Goal: Task Accomplishment & Management: Manage account settings

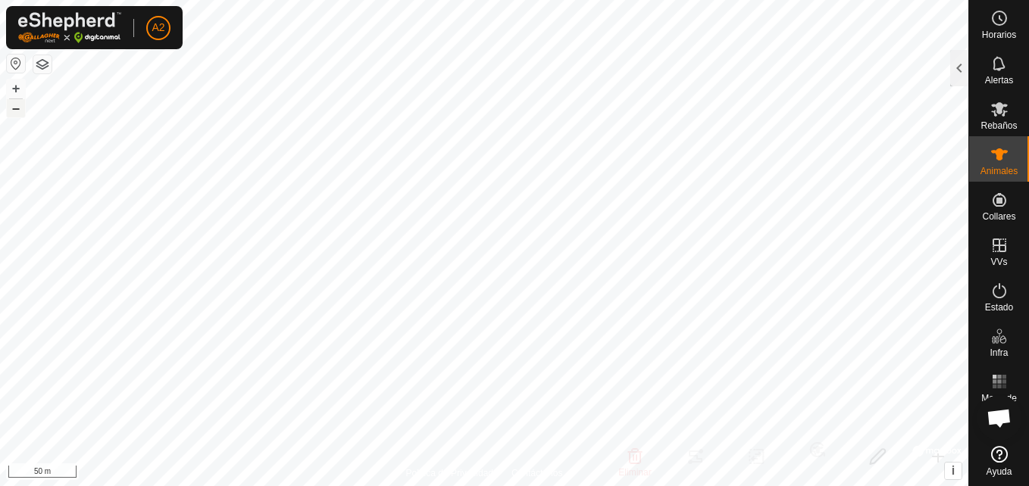
click at [9, 105] on button "–" at bounding box center [16, 108] width 18 height 18
click at [22, 101] on button "–" at bounding box center [16, 108] width 18 height 18
click at [18, 92] on button "+" at bounding box center [16, 89] width 18 height 18
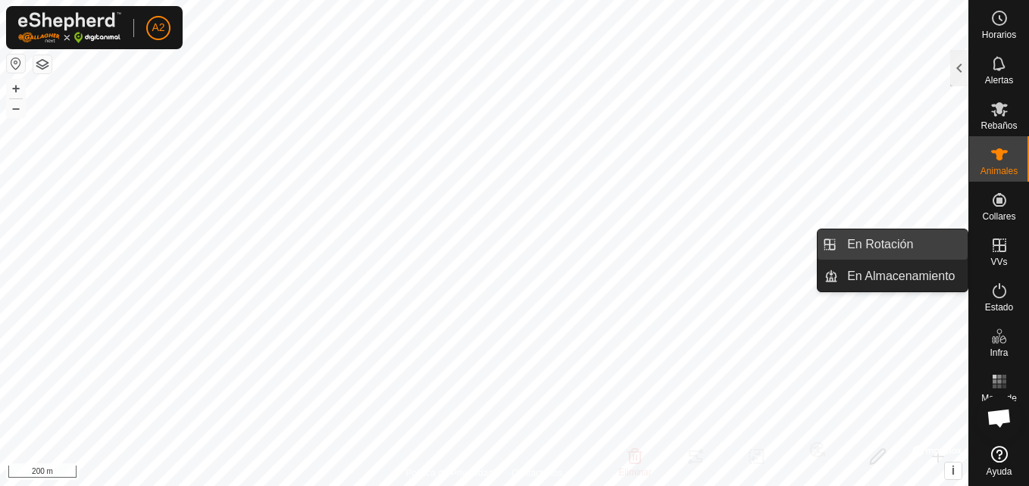
click at [914, 242] on link "En Rotación" at bounding box center [903, 245] width 130 height 30
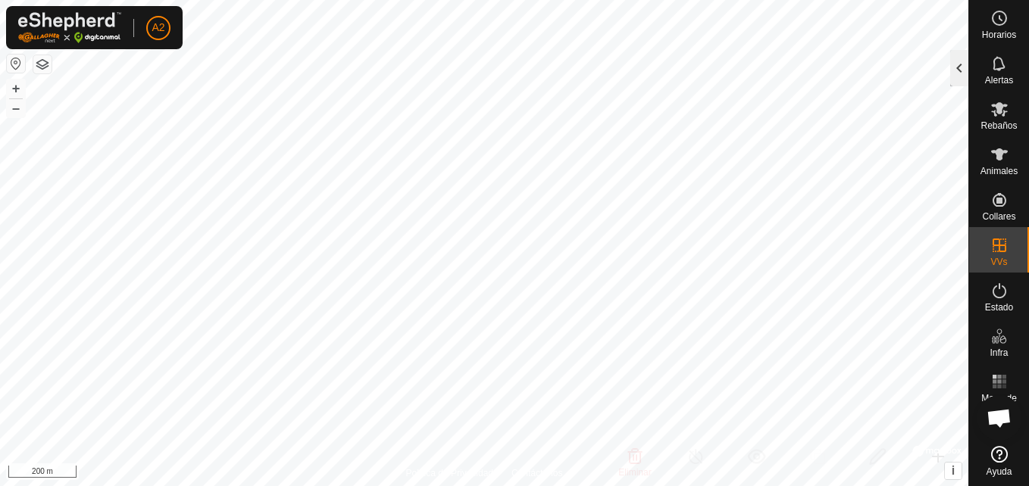
click at [960, 61] on div at bounding box center [959, 68] width 18 height 36
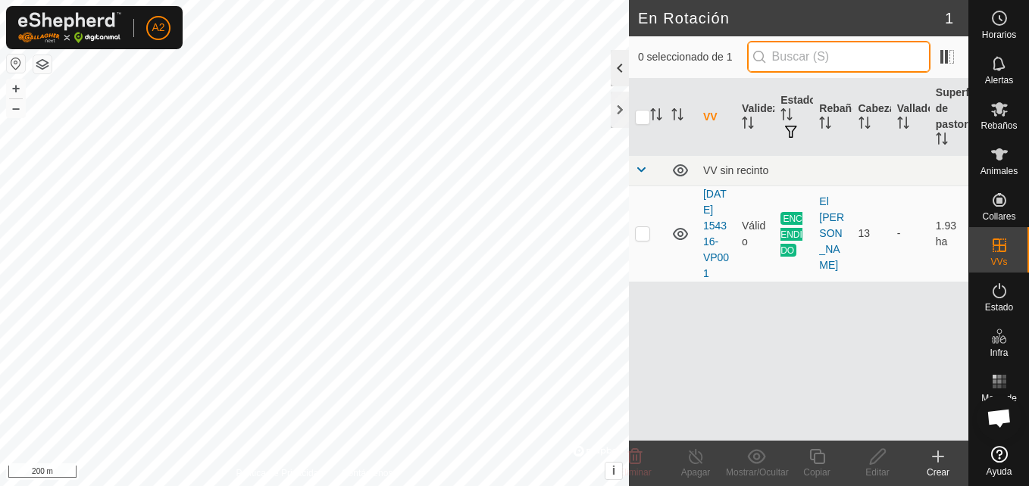
click at [960, 61] on div "0 seleccionado de 1" at bounding box center [798, 57] width 339 height 42
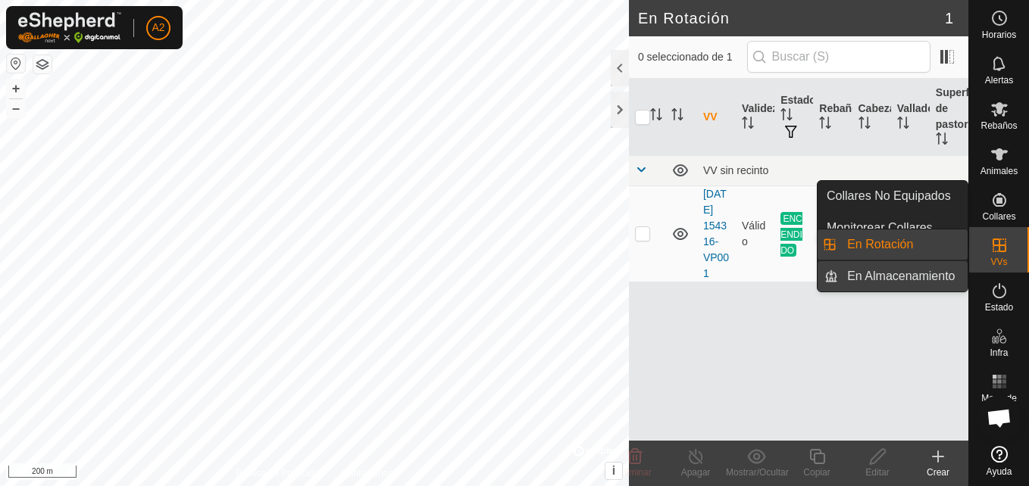
click at [954, 278] on link "En Almacenamiento" at bounding box center [903, 276] width 130 height 30
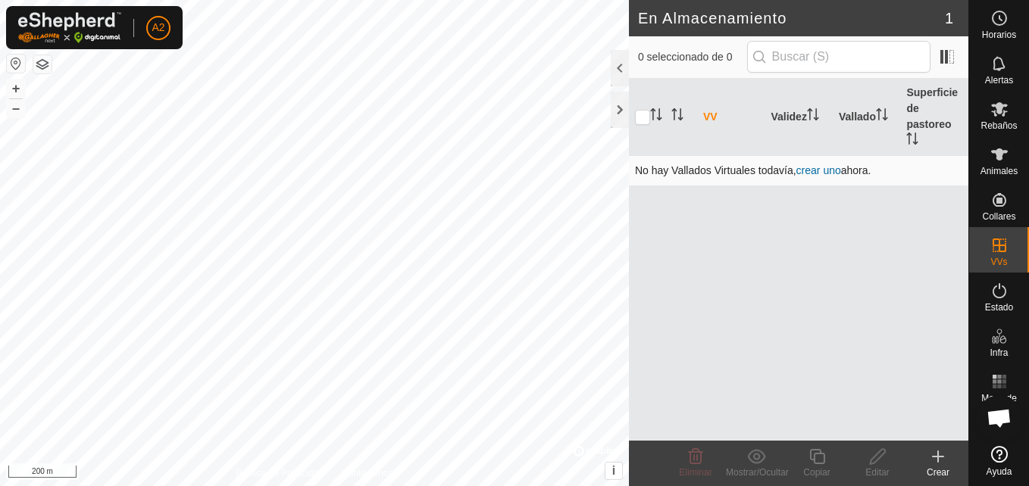
click at [827, 169] on link "crear uno" at bounding box center [818, 170] width 45 height 12
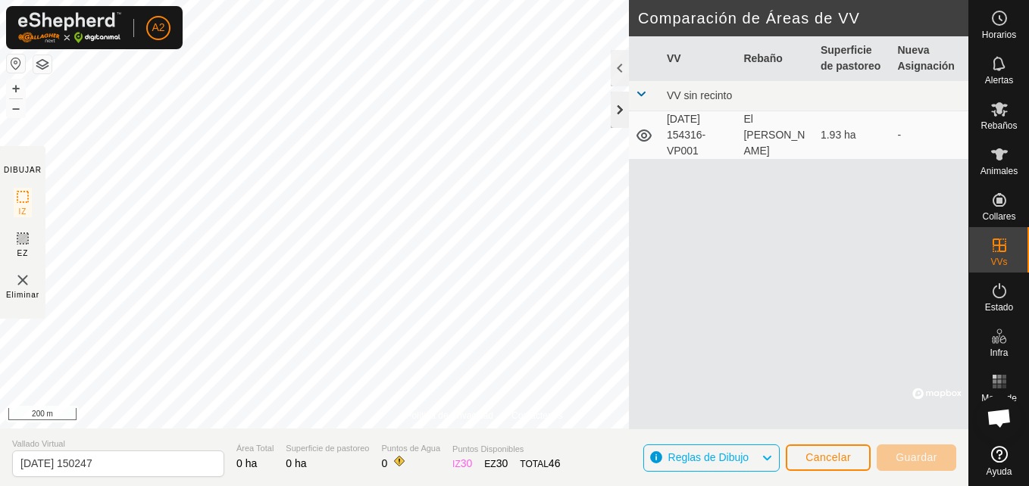
click at [620, 112] on div at bounding box center [620, 110] width 18 height 36
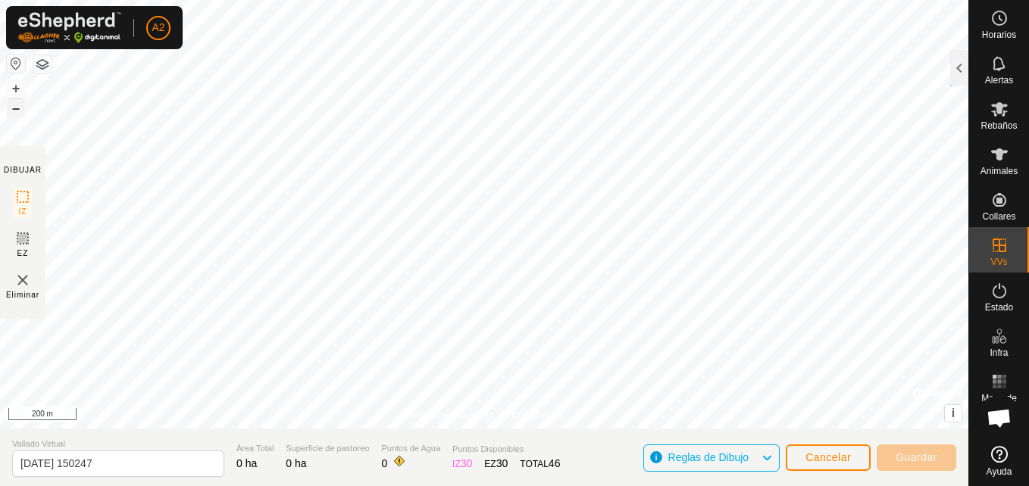
click at [19, 105] on button "–" at bounding box center [16, 108] width 18 height 18
click at [18, 86] on button "+" at bounding box center [16, 89] width 18 height 18
click at [21, 191] on rect at bounding box center [23, 197] width 12 height 12
click at [23, 197] on icon at bounding box center [23, 197] width 18 height 18
click at [20, 234] on icon at bounding box center [23, 239] width 18 height 18
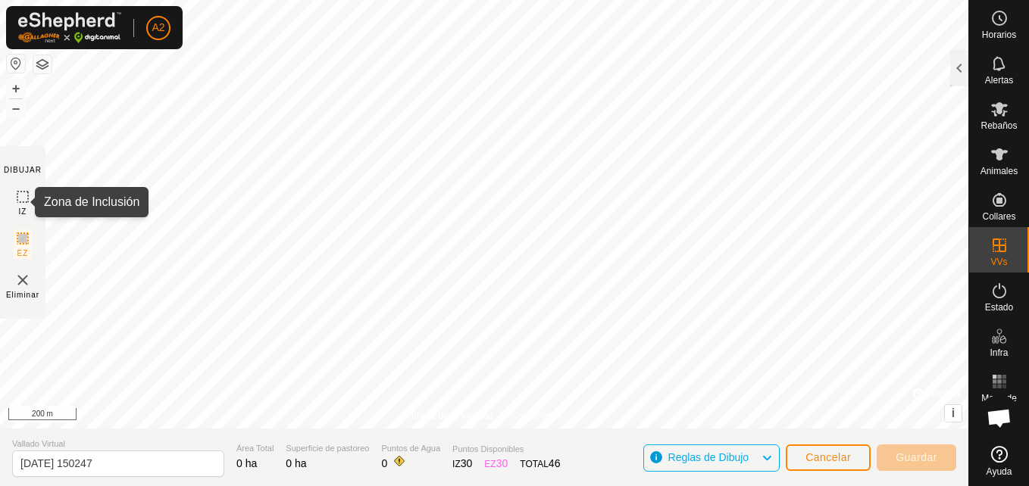
click at [23, 196] on icon at bounding box center [23, 197] width 18 height 18
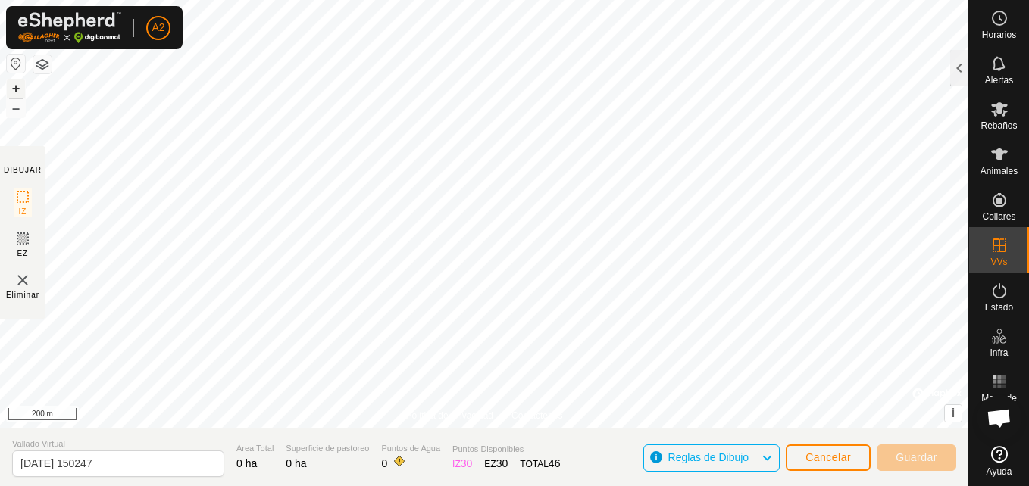
click at [16, 89] on button "+" at bounding box center [16, 89] width 18 height 18
click at [14, 107] on button "–" at bounding box center [16, 108] width 18 height 18
click at [20, 87] on button "+" at bounding box center [16, 89] width 18 height 18
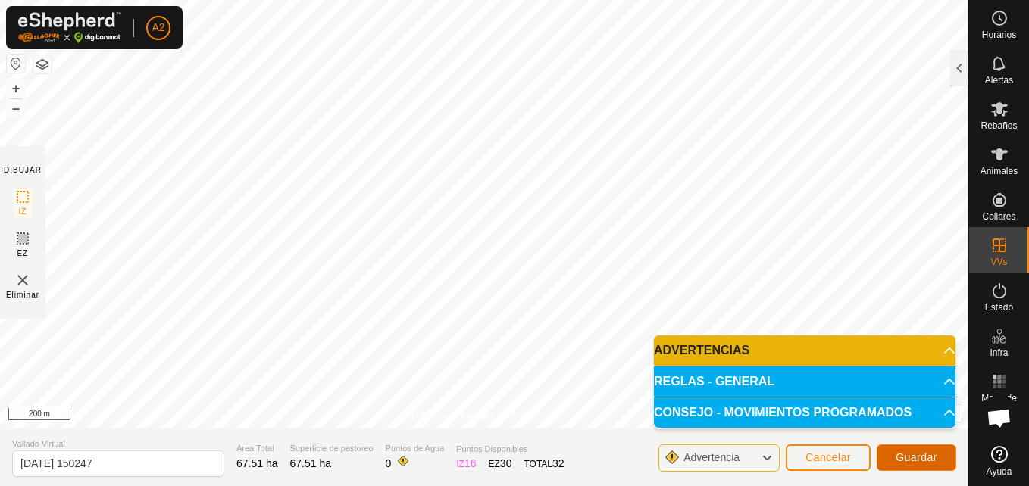
click at [922, 464] on button "Guardar" at bounding box center [916, 458] width 80 height 27
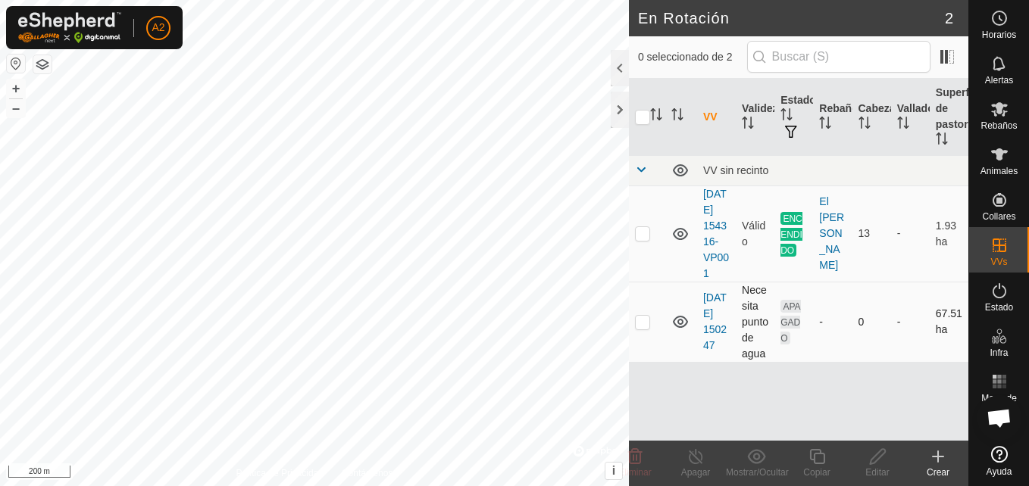
click at [643, 328] on p-checkbox at bounding box center [642, 322] width 15 height 12
click at [642, 328] on p-checkbox at bounding box center [642, 322] width 15 height 12
checkbox input "false"
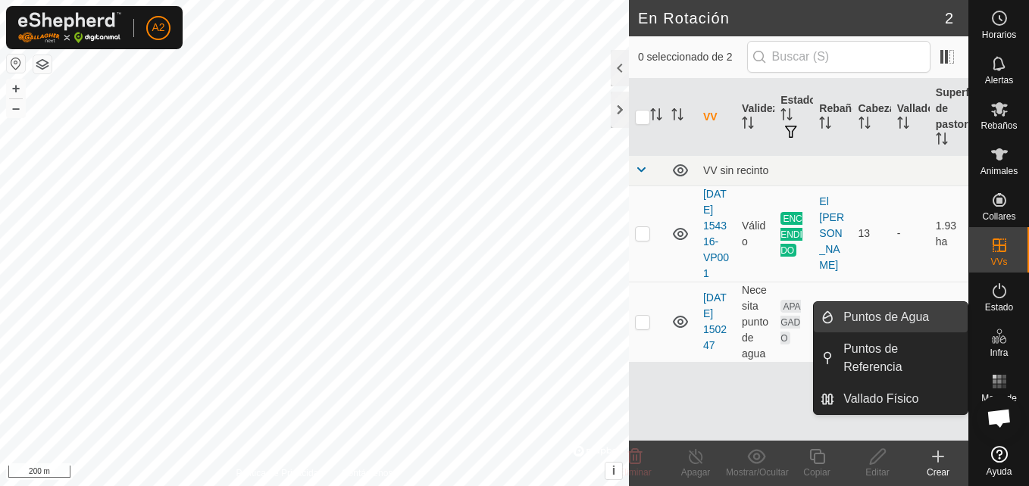
click at [902, 317] on link "Puntos de Agua" at bounding box center [900, 317] width 133 height 30
click at [923, 318] on link "Puntos de Agua" at bounding box center [900, 317] width 133 height 30
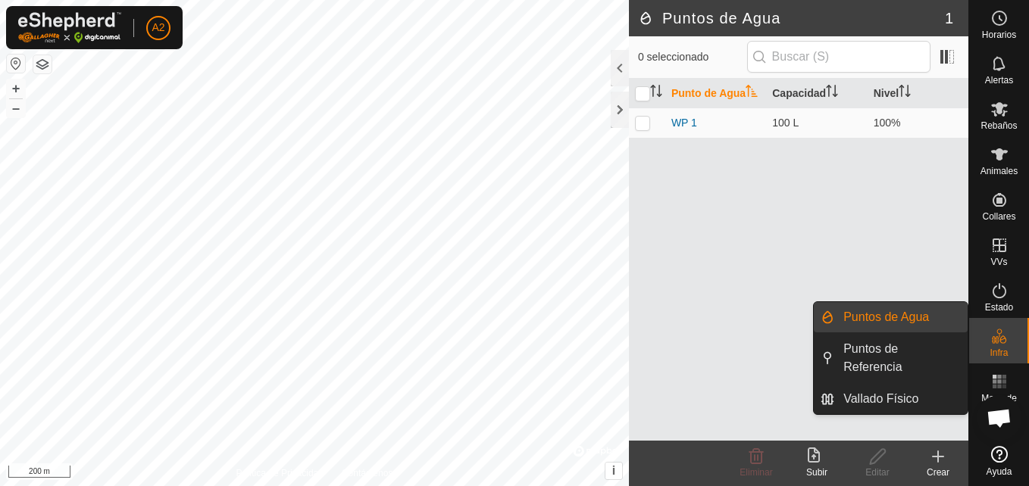
click at [826, 314] on li "Puntos de Agua" at bounding box center [891, 317] width 154 height 30
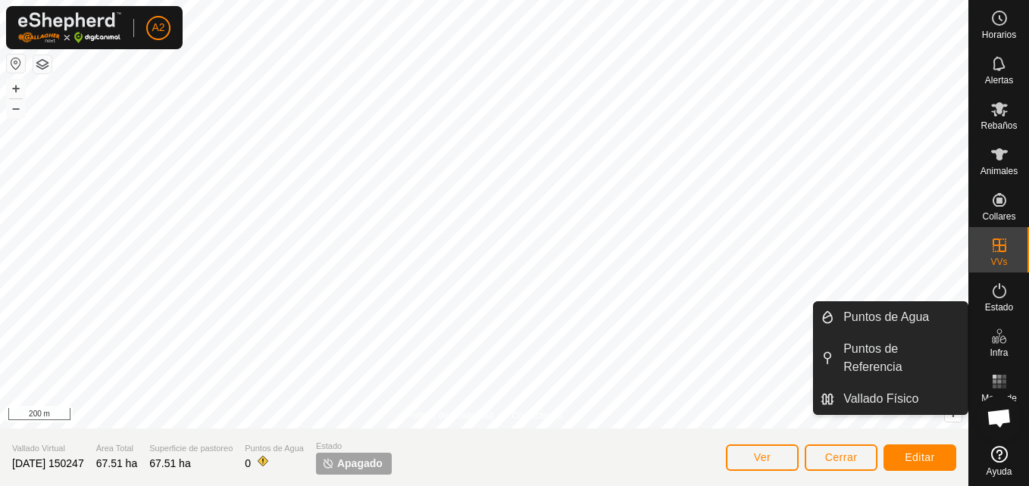
click at [905, 319] on link "Puntos de Agua" at bounding box center [900, 317] width 133 height 30
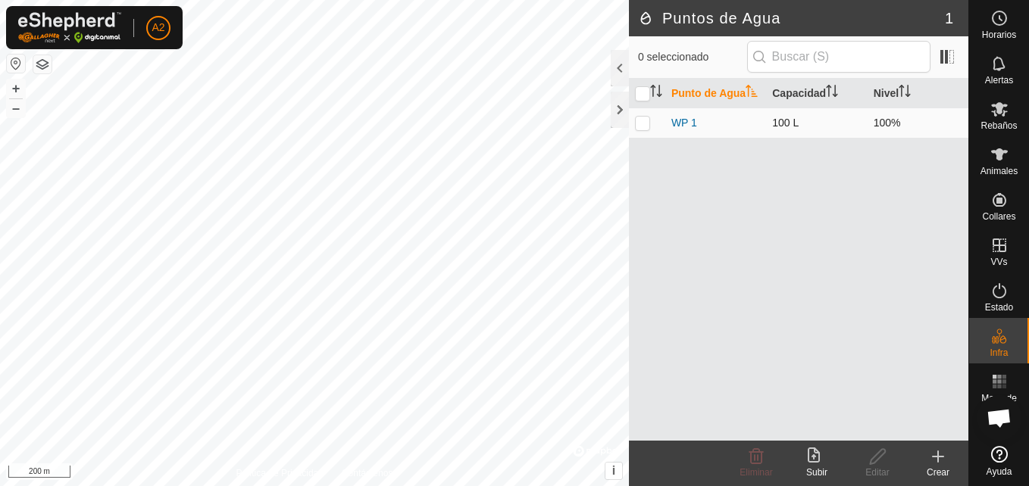
click at [643, 123] on p-checkbox at bounding box center [642, 123] width 15 height 12
checkbox input "true"
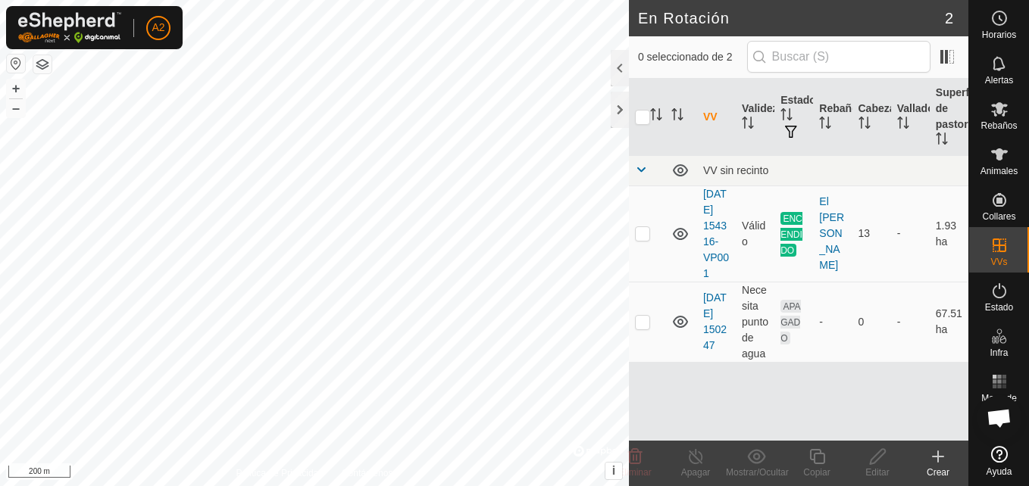
checkbox input "true"
click at [876, 465] on icon at bounding box center [877, 457] width 19 height 18
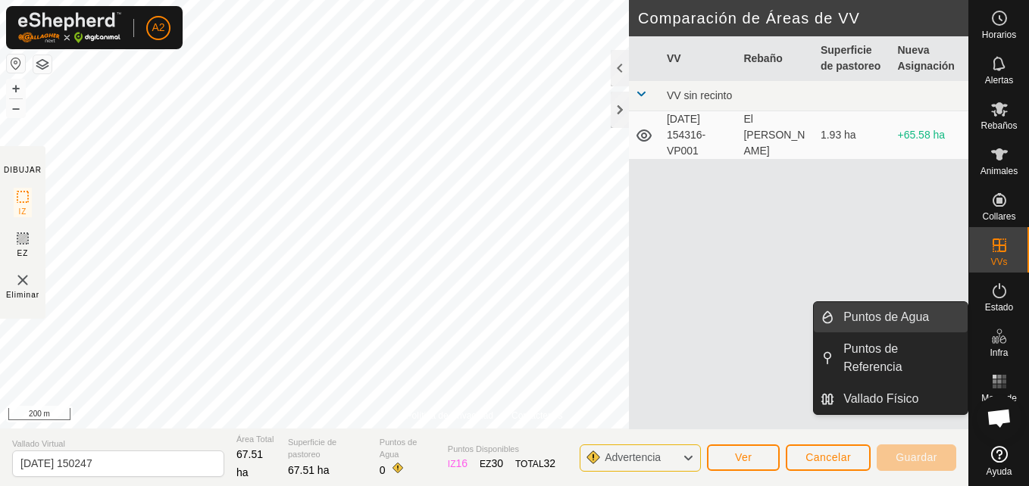
click at [914, 318] on link "Puntos de Agua" at bounding box center [900, 317] width 133 height 30
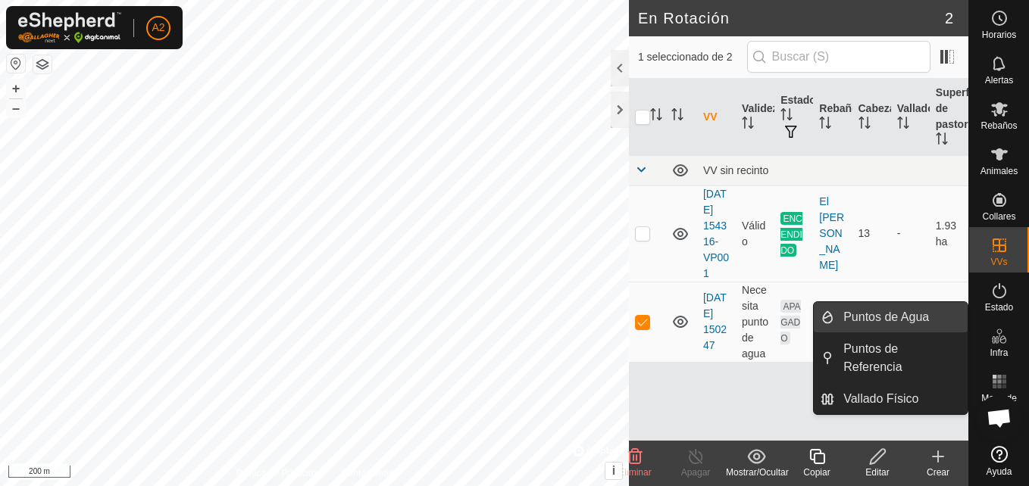
click at [898, 319] on link "Puntos de Agua" at bounding box center [900, 317] width 133 height 30
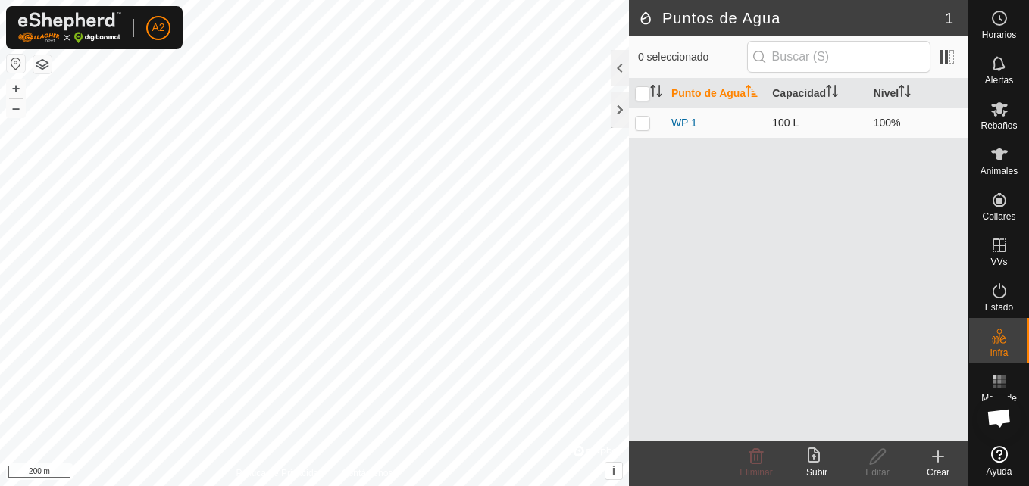
click at [642, 119] on p-checkbox at bounding box center [642, 123] width 15 height 12
checkbox input "true"
click at [814, 469] on div "Subir" at bounding box center [816, 473] width 61 height 14
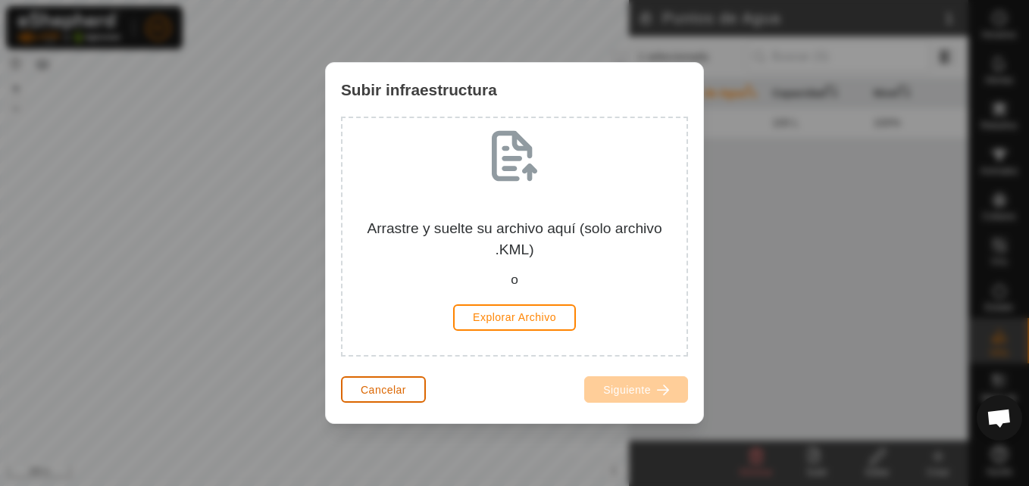
click at [382, 393] on span "Cancelar" at bounding box center [383, 390] width 45 height 12
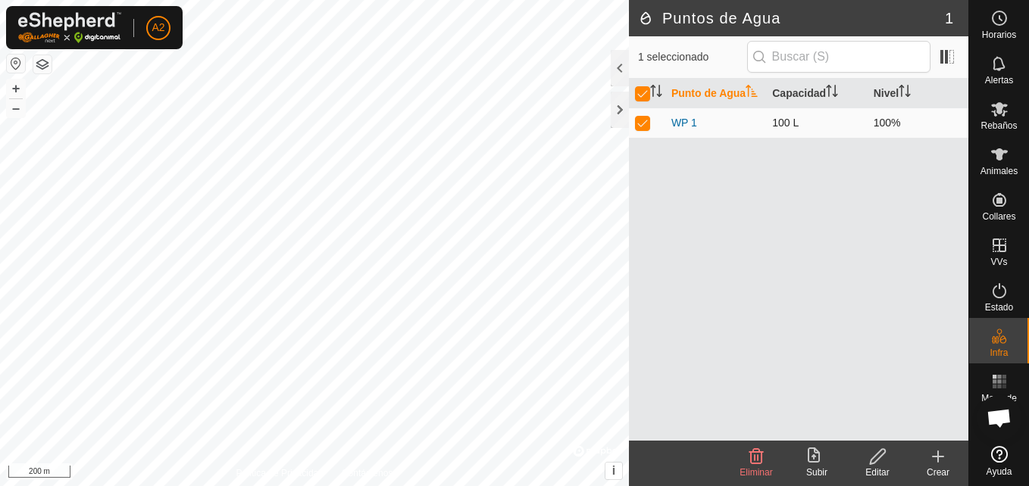
click at [745, 121] on td "WP 1" at bounding box center [715, 123] width 101 height 30
click at [808, 89] on th "Capacidad" at bounding box center [816, 94] width 101 height 30
click at [900, 95] on icon "Activar para ordenar" at bounding box center [904, 91] width 12 height 12
click at [698, 92] on th "Punto de Agua" at bounding box center [715, 94] width 101 height 30
click at [876, 467] on div "Editar" at bounding box center [877, 473] width 61 height 14
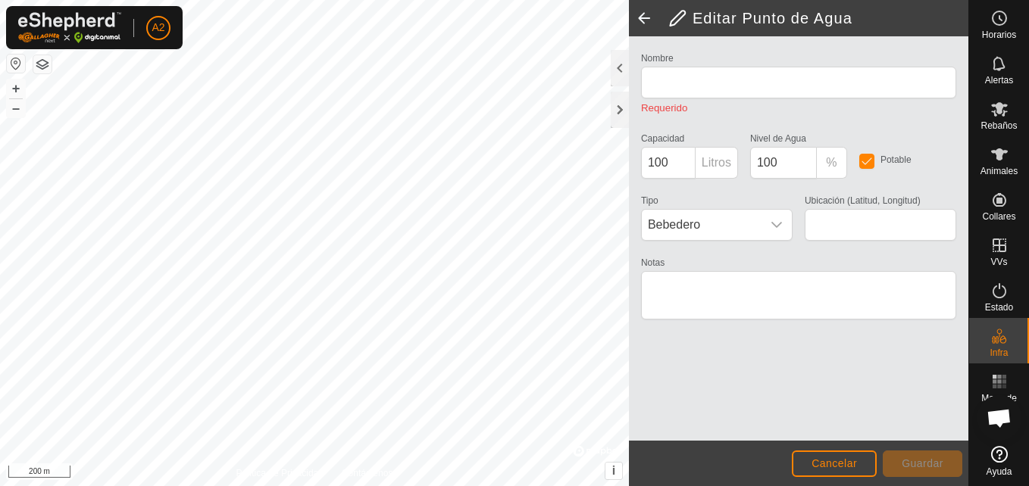
type input "WP 1"
type input "40.377513, -5.801026"
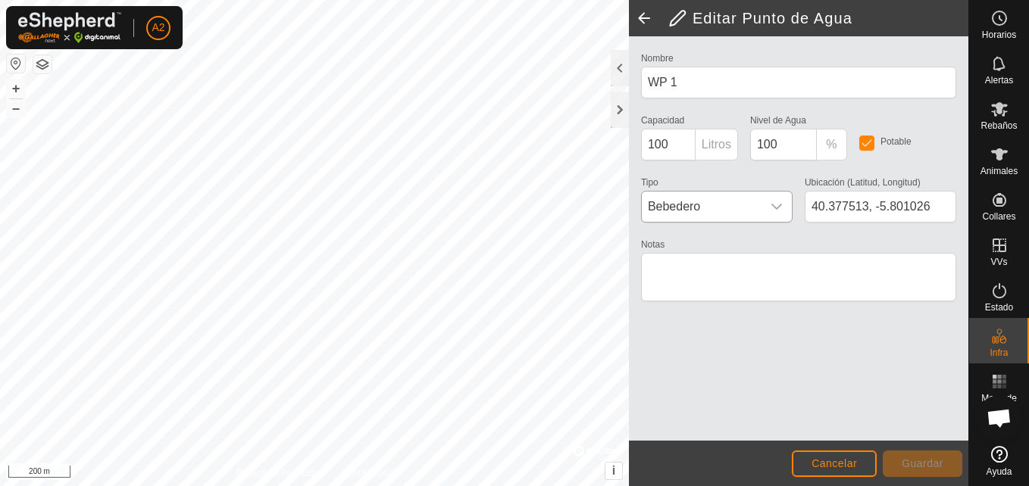
click at [774, 210] on icon "dropdown trigger" at bounding box center [776, 207] width 12 height 12
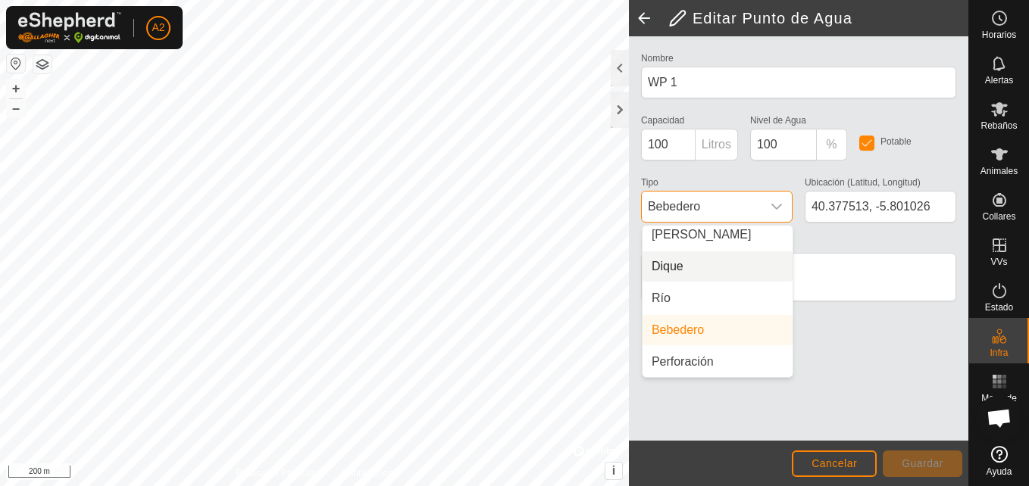
scroll to position [32, 0]
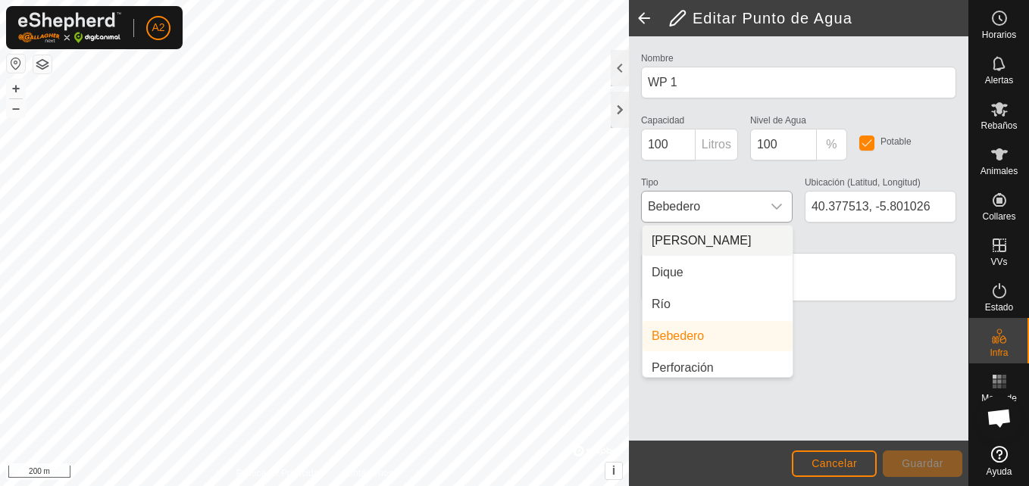
click at [778, 208] on icon "dropdown trigger" at bounding box center [776, 207] width 11 height 6
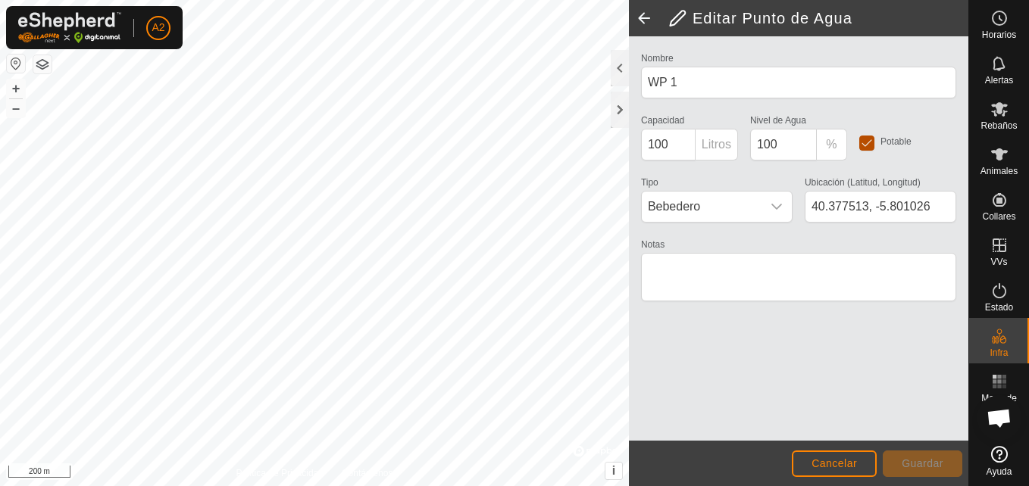
click at [861, 144] on input "checkbox" at bounding box center [866, 143] width 15 height 15
checkbox input "false"
click at [925, 463] on span "Guardar" at bounding box center [922, 464] width 42 height 12
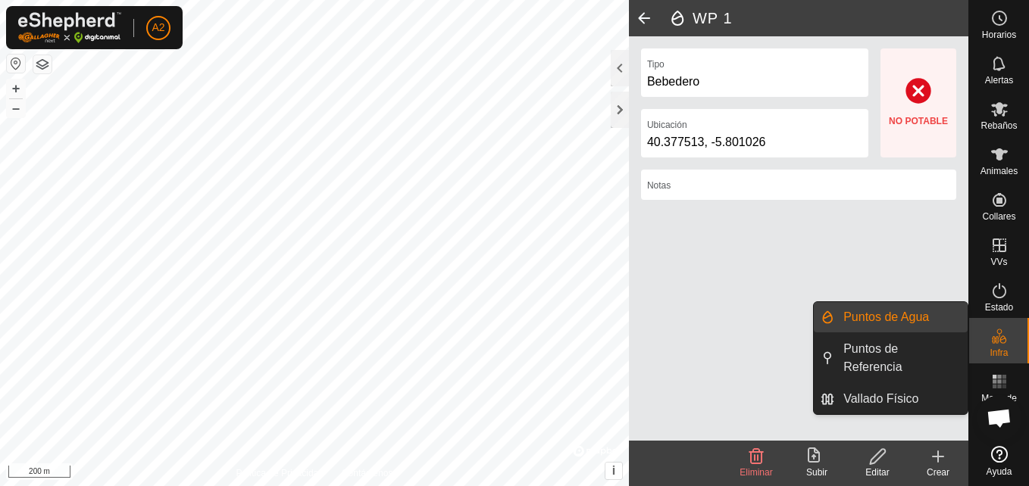
click at [935, 307] on link "Puntos de Agua" at bounding box center [900, 317] width 133 height 30
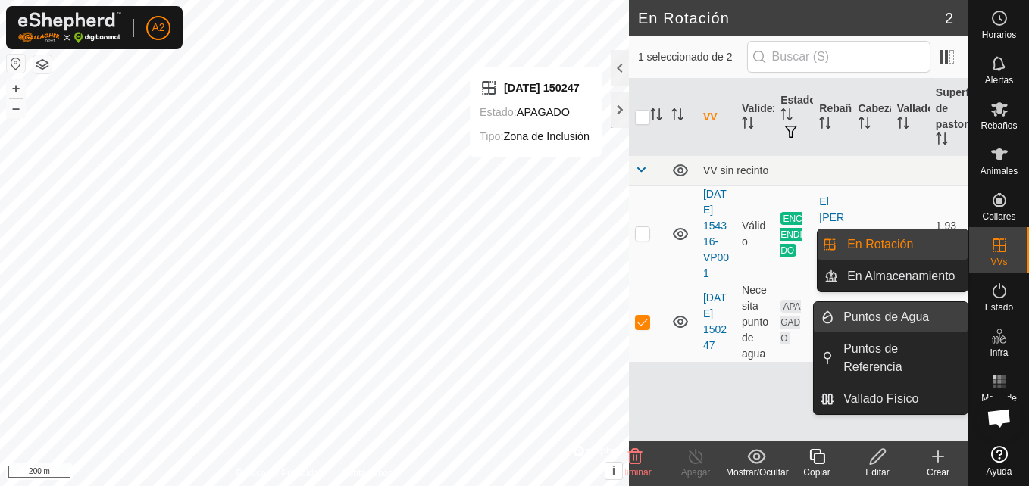
click at [913, 313] on link "Puntos de Agua" at bounding box center [900, 317] width 133 height 30
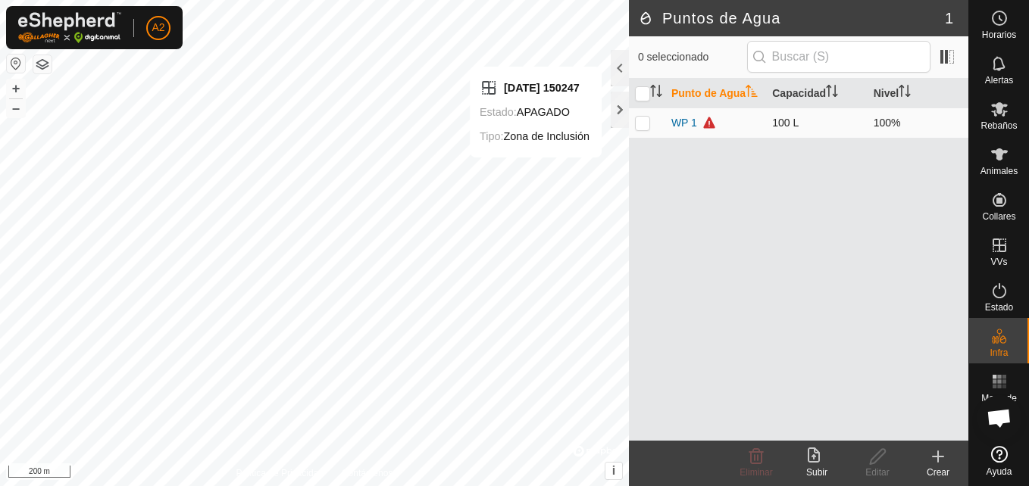
click at [646, 120] on p-checkbox at bounding box center [642, 123] width 15 height 12
checkbox input "true"
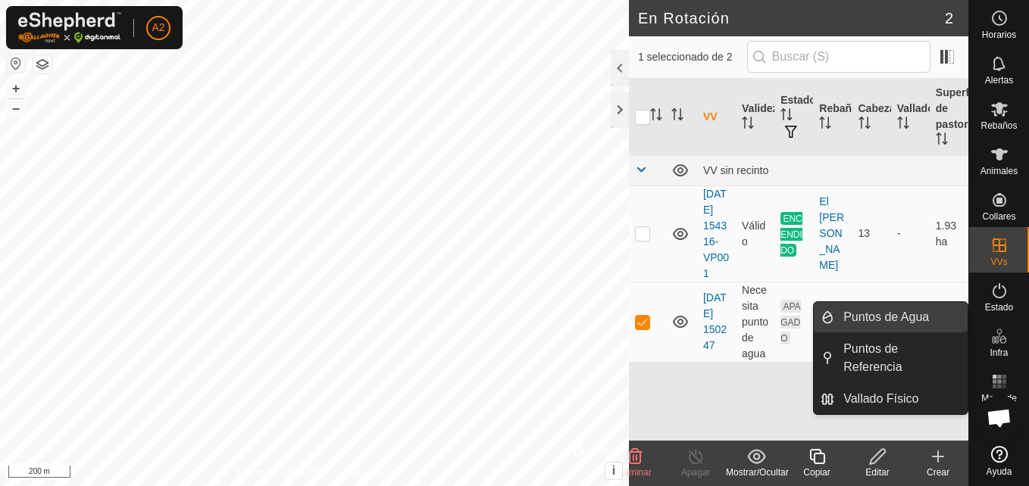
click at [892, 311] on link "Puntos de Agua" at bounding box center [900, 317] width 133 height 30
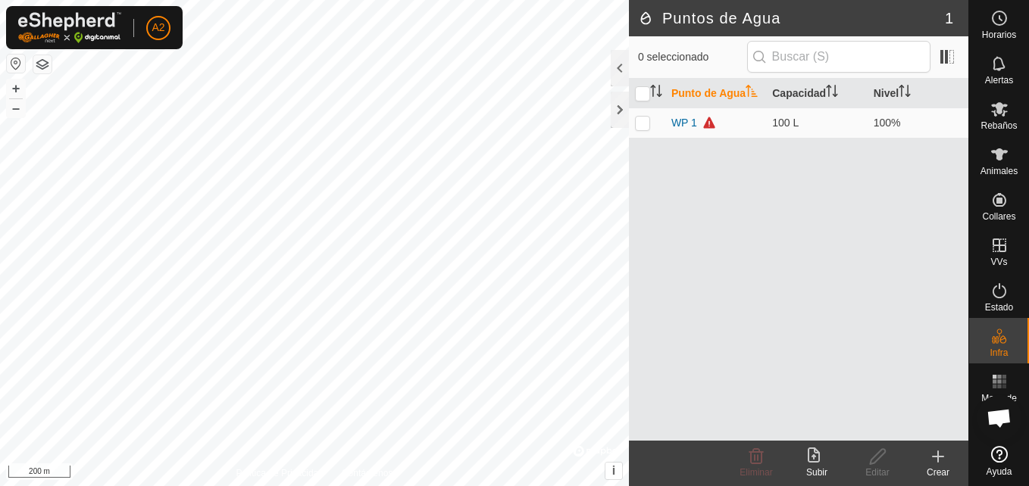
click at [630, 296] on div "Punto de Agua Capacidad Nivel WP 1 100 L 100%" at bounding box center [798, 260] width 339 height 362
click at [684, 120] on link "WP 1" at bounding box center [693, 123] width 44 height 12
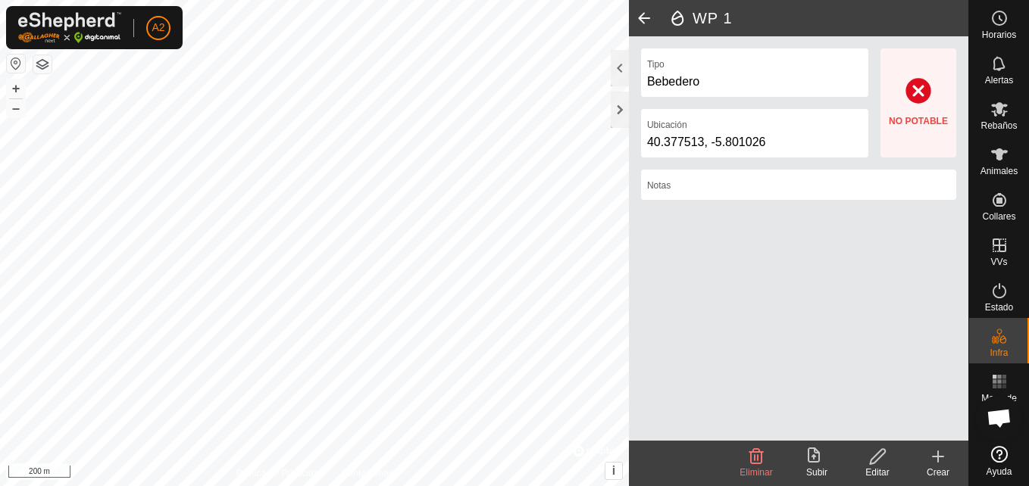
click at [939, 108] on div "NO POTABLE" at bounding box center [918, 103] width 59 height 50
click at [675, 14] on h2 "WP 1" at bounding box center [818, 18] width 300 height 18
click at [872, 470] on div "Editar" at bounding box center [877, 473] width 61 height 14
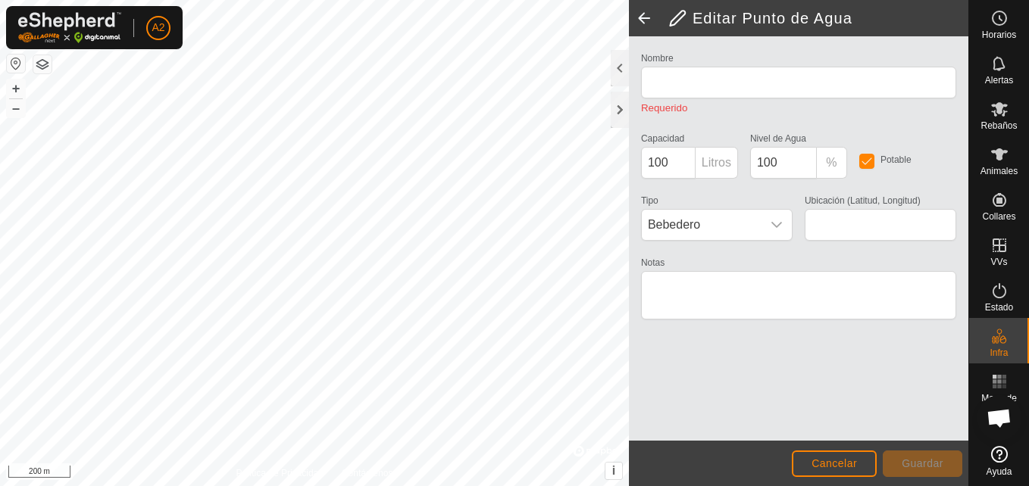
type input "WP 1"
checkbox input "false"
type input "40.377513, -5.801026"
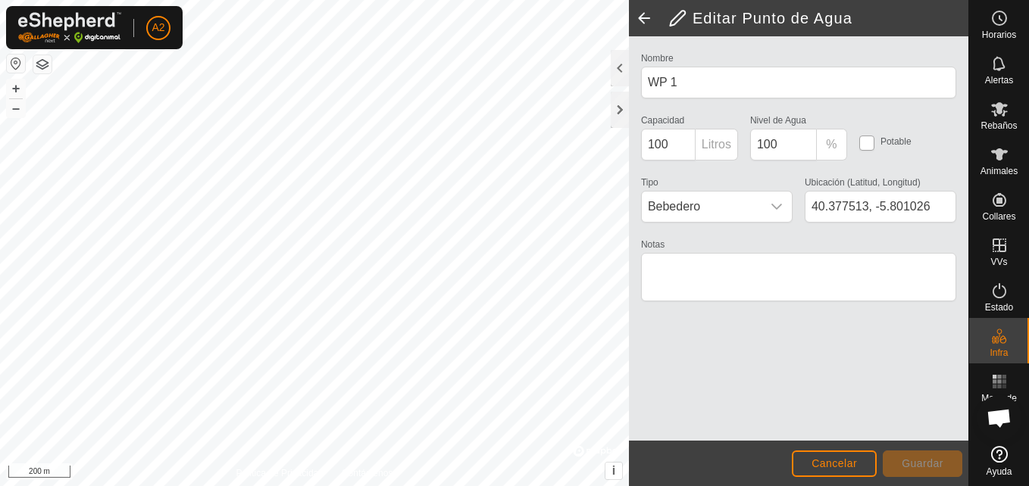
click at [866, 138] on input "checkbox" at bounding box center [866, 143] width 15 height 15
checkbox input "true"
click at [914, 455] on button "Guardar" at bounding box center [923, 464] width 80 height 27
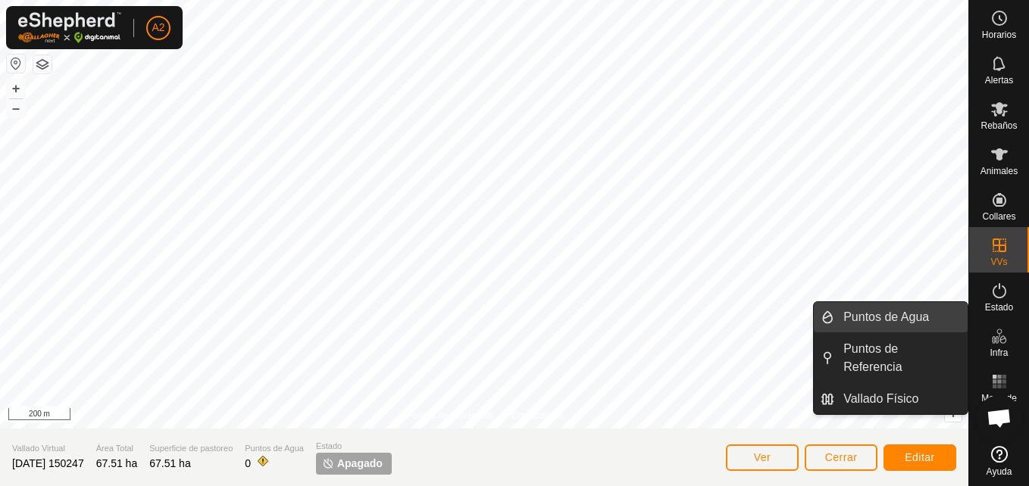
click at [917, 319] on link "Puntos de Agua" at bounding box center [900, 317] width 133 height 30
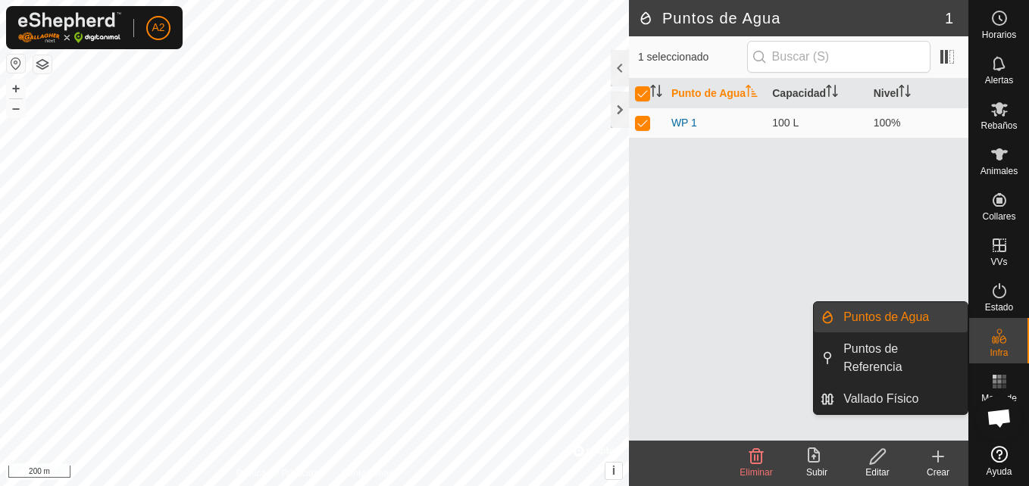
click at [917, 319] on link "Puntos de Agua" at bounding box center [900, 317] width 133 height 30
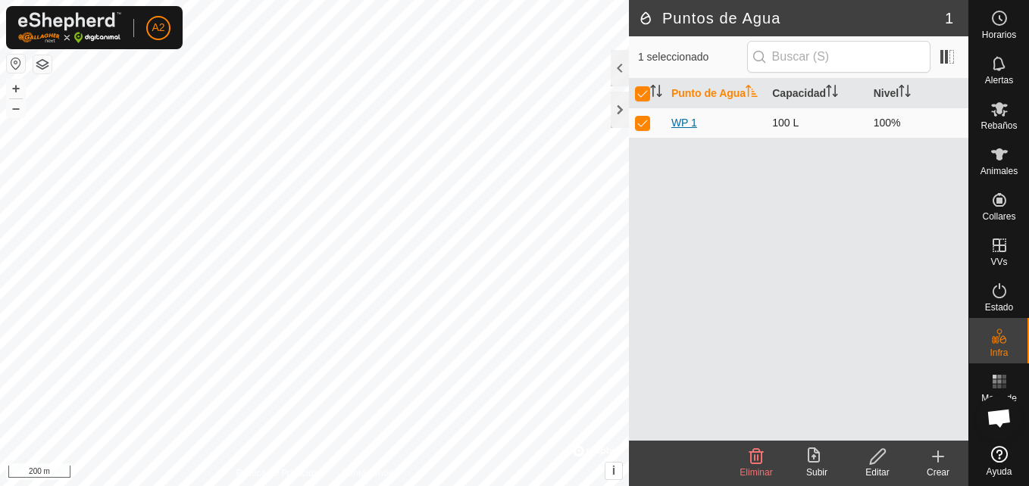
click at [681, 117] on link "WP 1" at bounding box center [684, 123] width 26 height 12
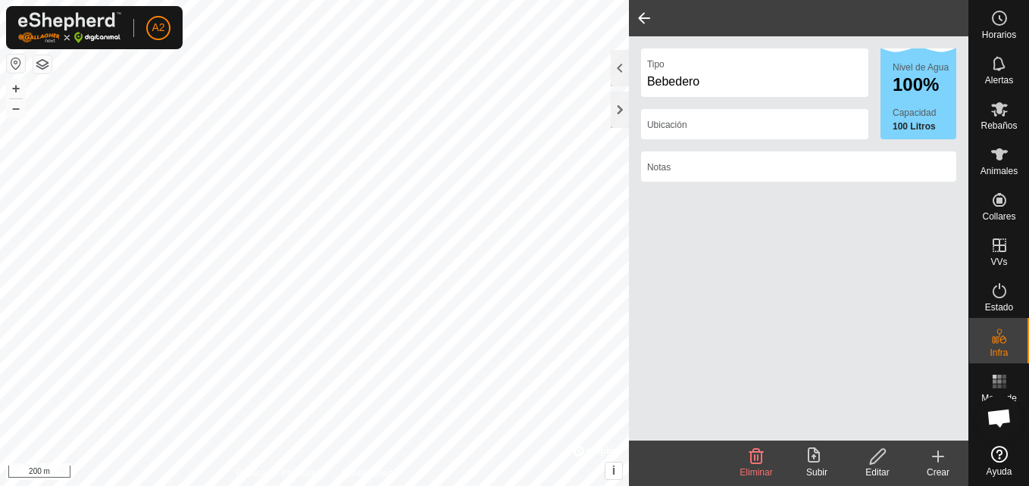
click at [681, 116] on div "Ubicación" at bounding box center [754, 124] width 227 height 30
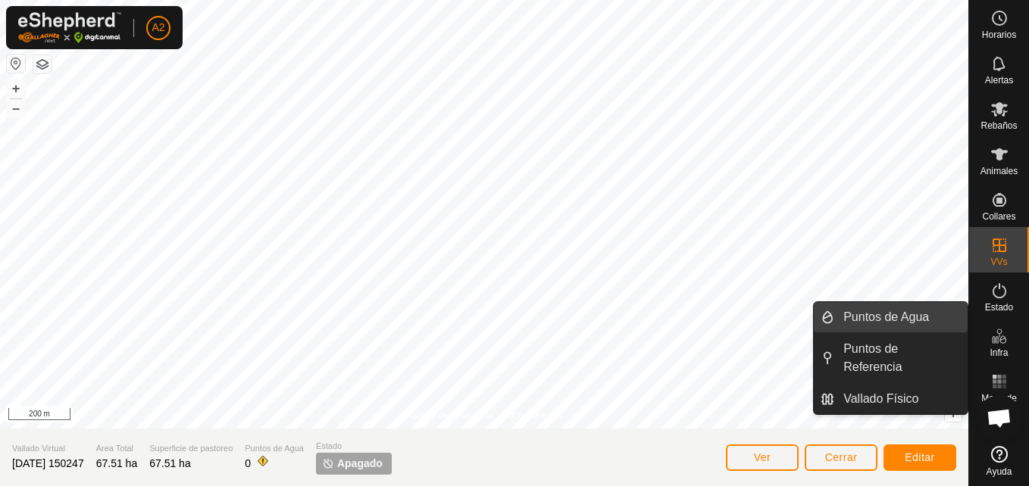
click at [900, 314] on link "Puntos de Agua" at bounding box center [900, 317] width 133 height 30
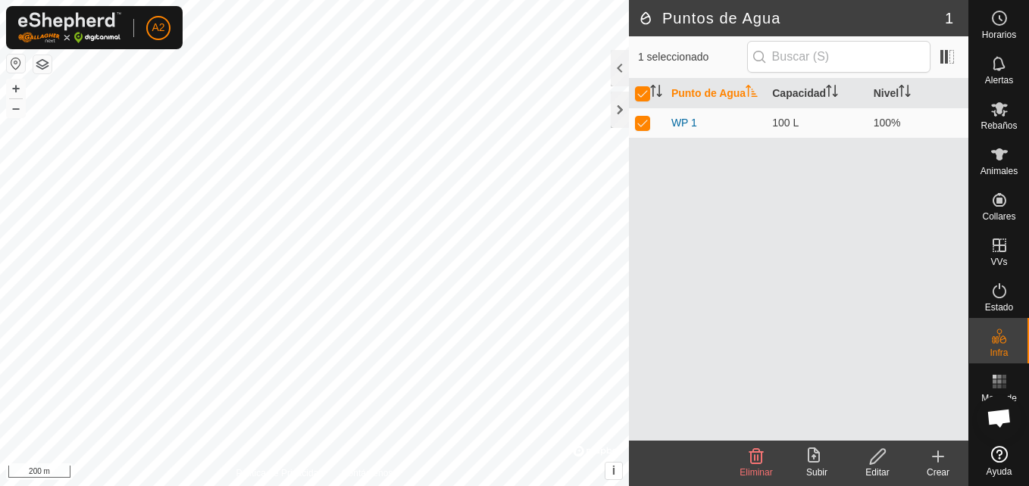
click at [814, 456] on icon at bounding box center [814, 455] width 12 height 15
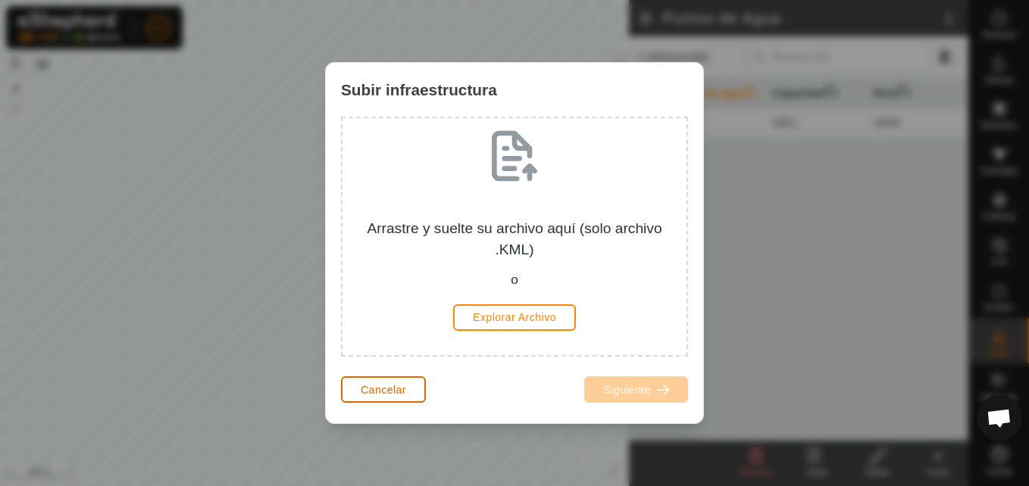
click at [367, 399] on button "Cancelar" at bounding box center [383, 389] width 85 height 27
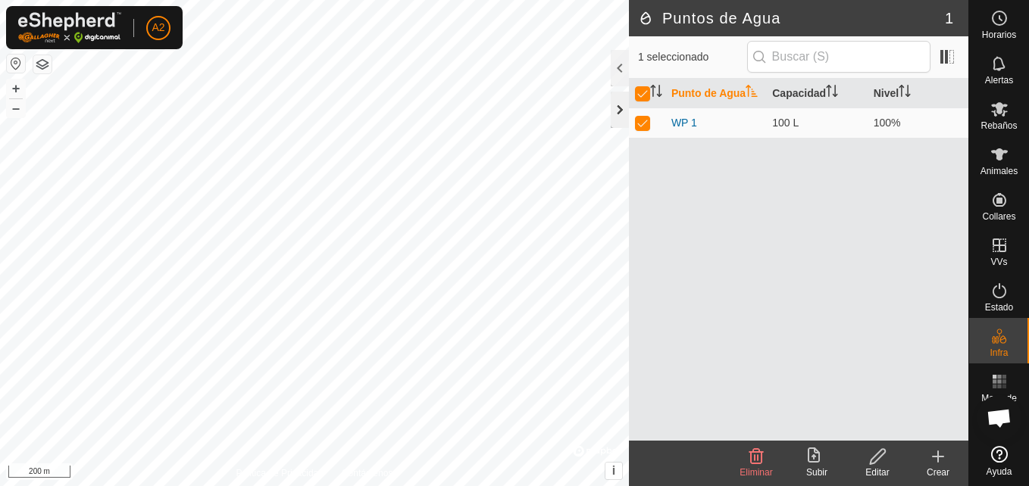
click at [617, 117] on div at bounding box center [620, 110] width 18 height 36
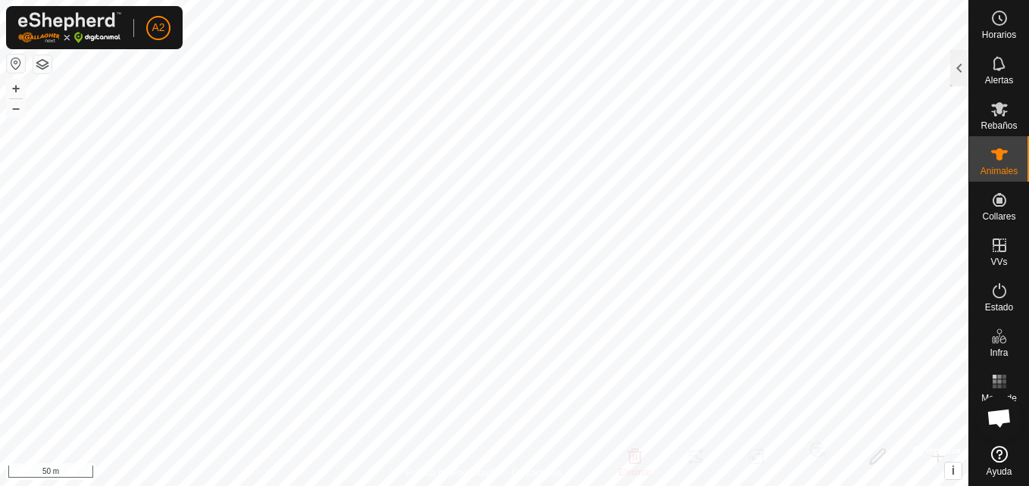
checkbox input "true"
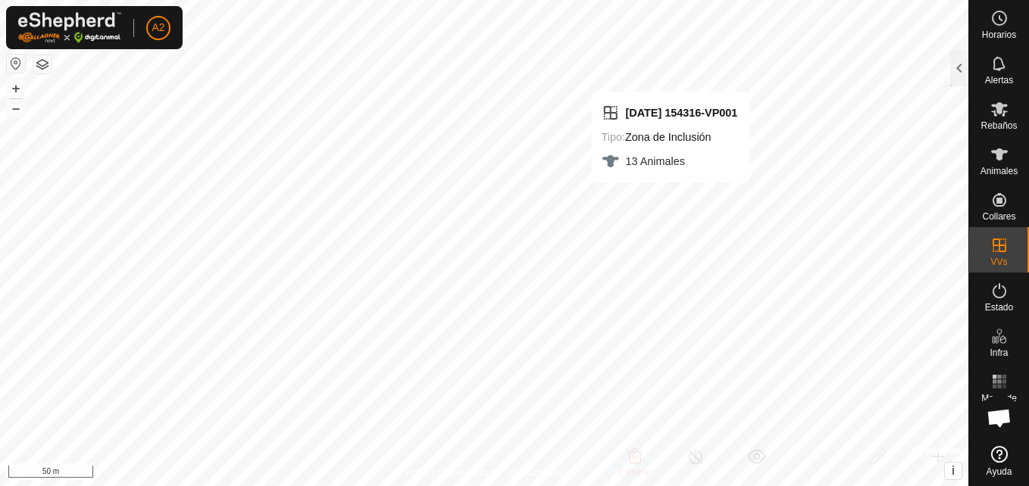
checkbox input "false"
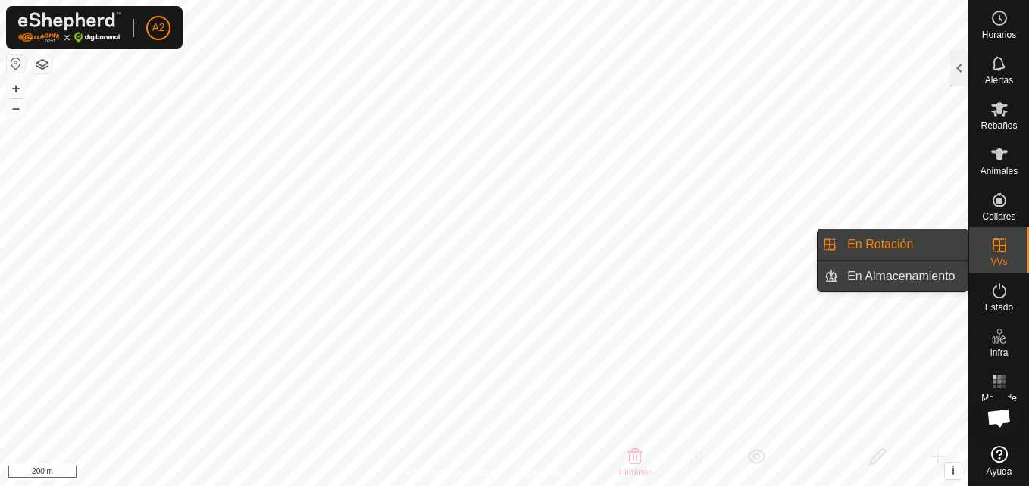
click at [920, 261] on link "En Almacenamiento" at bounding box center [903, 276] width 130 height 30
click at [1004, 245] on icon at bounding box center [999, 246] width 14 height 14
click at [930, 275] on link "En Almacenamiento" at bounding box center [903, 276] width 130 height 30
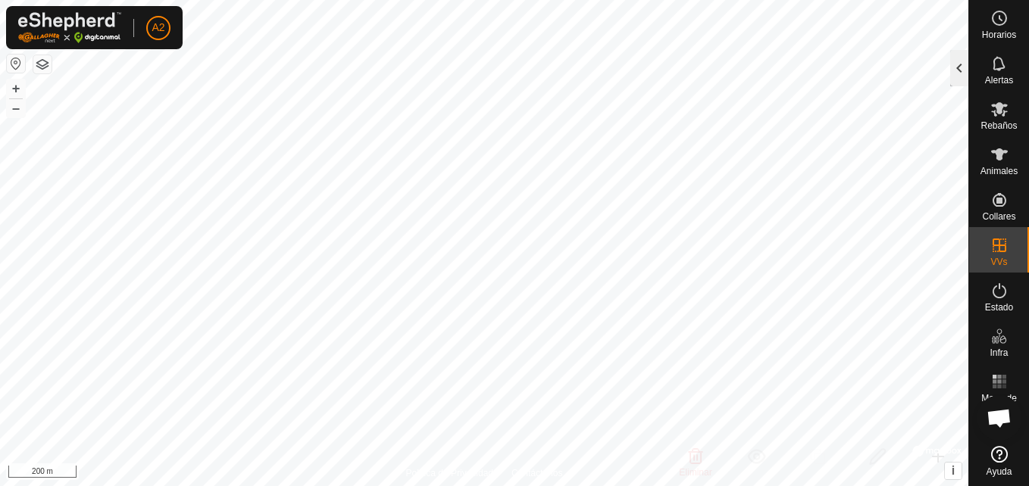
click at [958, 71] on div at bounding box center [959, 68] width 18 height 36
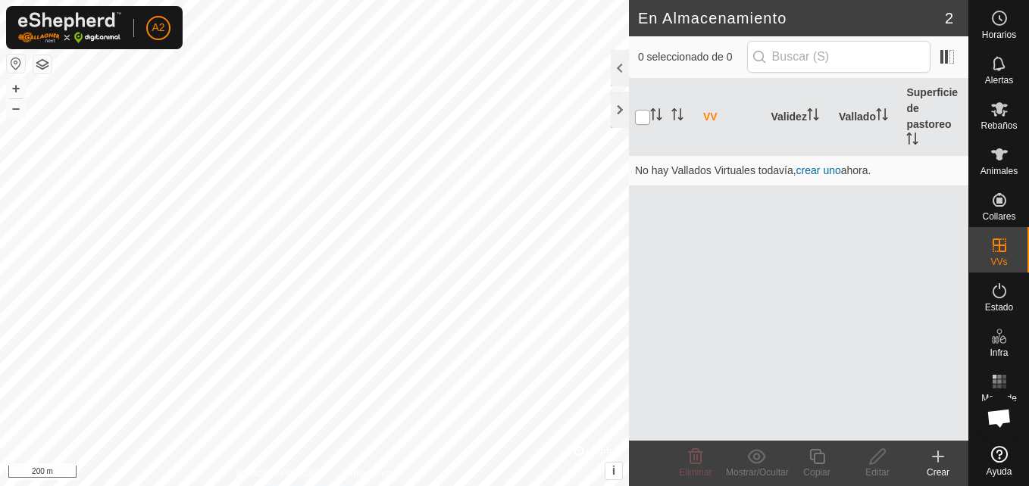
click at [643, 111] on input "checkbox" at bounding box center [642, 117] width 15 height 15
checkbox input "true"
click at [617, 108] on div at bounding box center [620, 110] width 18 height 36
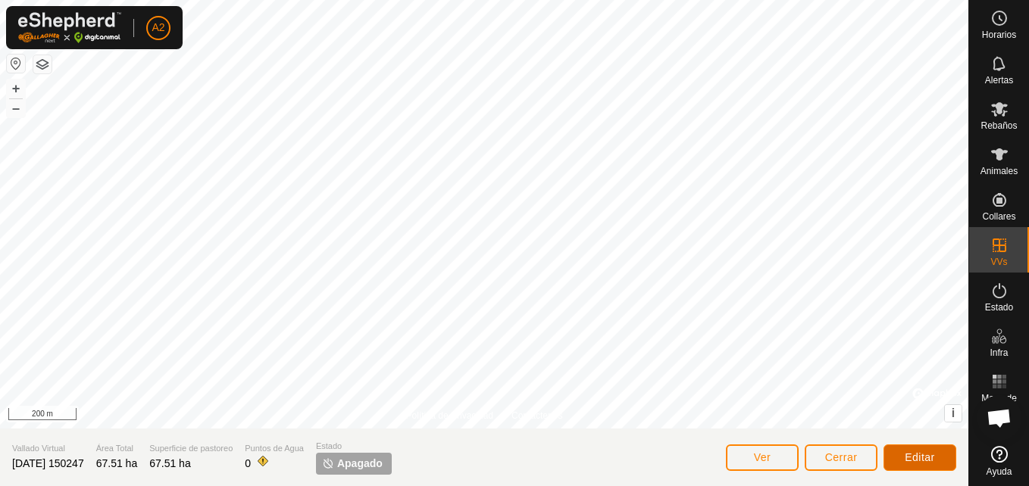
click at [902, 451] on button "Editar" at bounding box center [919, 458] width 73 height 27
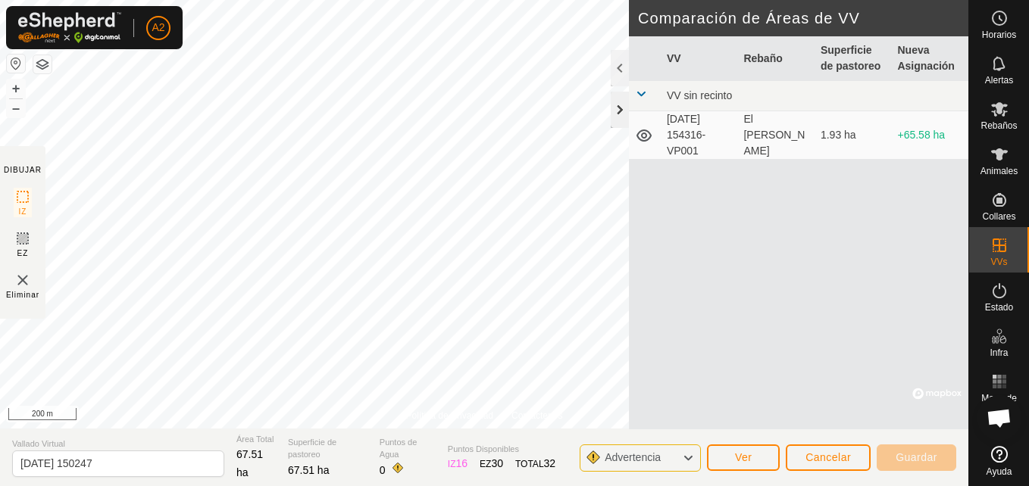
click at [626, 114] on div at bounding box center [620, 110] width 18 height 36
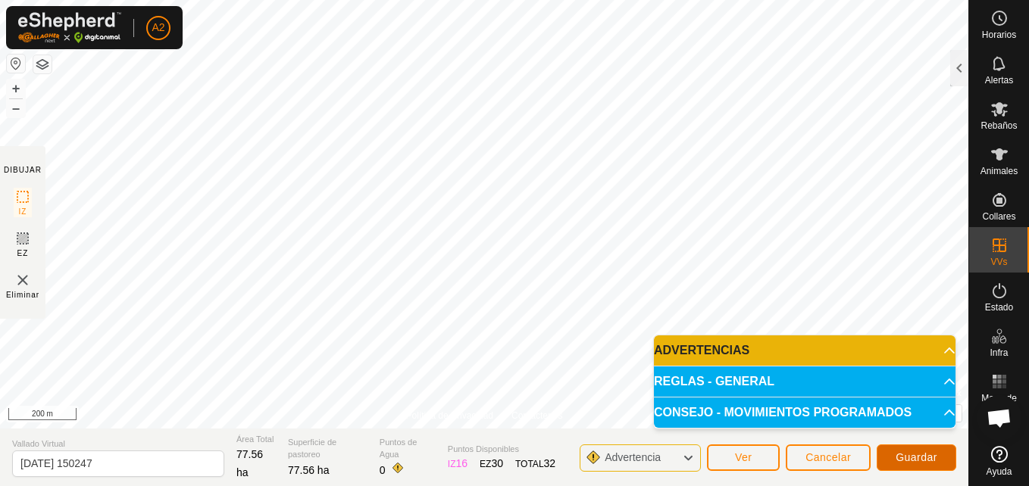
click at [920, 458] on span "Guardar" at bounding box center [916, 457] width 42 height 12
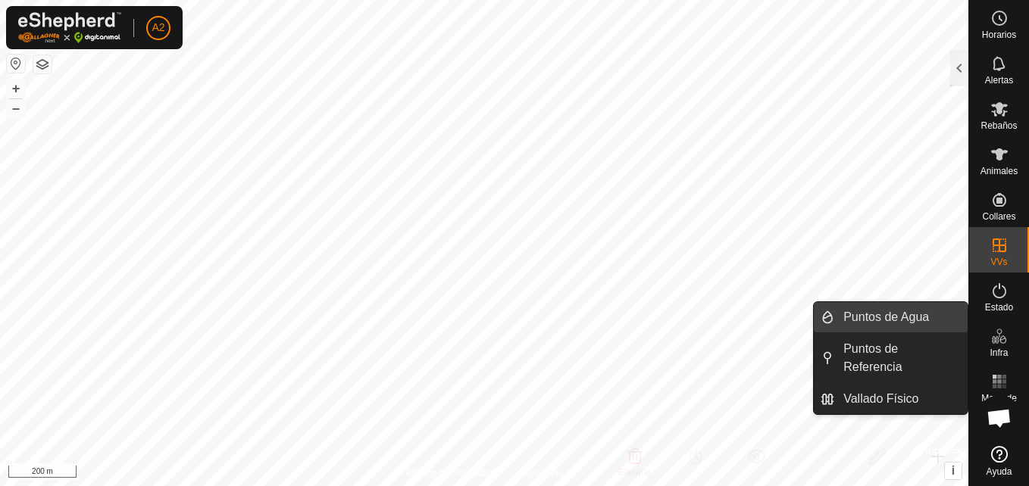
click at [922, 318] on link "Puntos de Agua" at bounding box center [900, 317] width 133 height 30
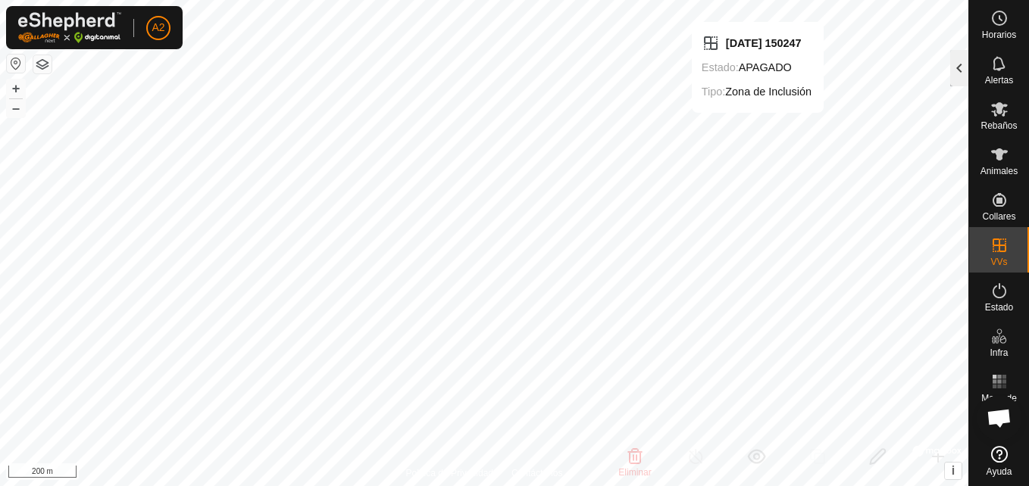
checkbox input "false"
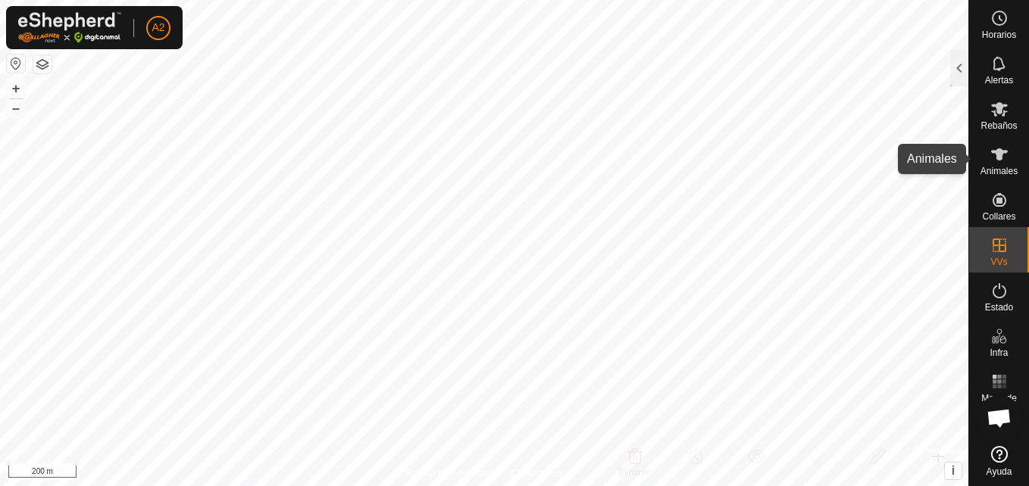
click at [979, 177] on div "Animales" at bounding box center [999, 158] width 60 height 45
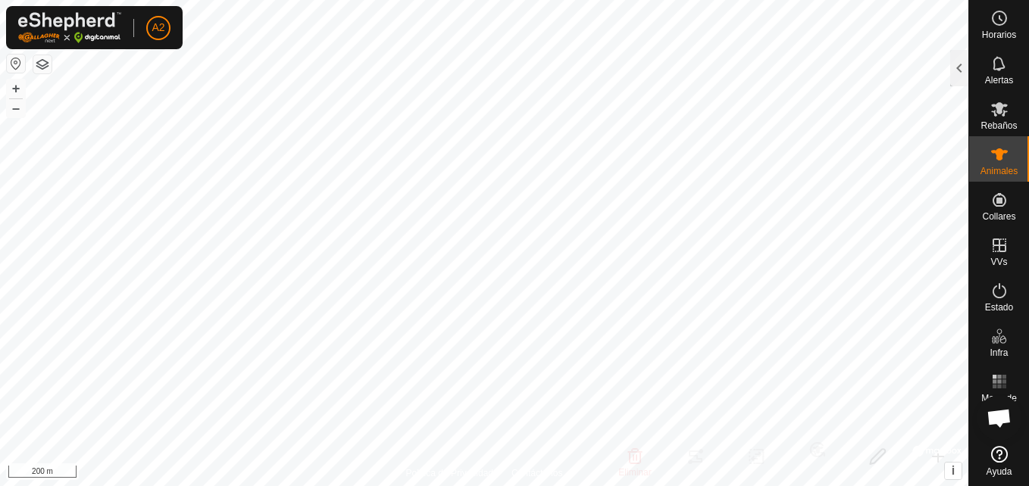
click at [1005, 169] on span "Animales" at bounding box center [998, 171] width 37 height 9
click at [954, 70] on div at bounding box center [959, 68] width 18 height 36
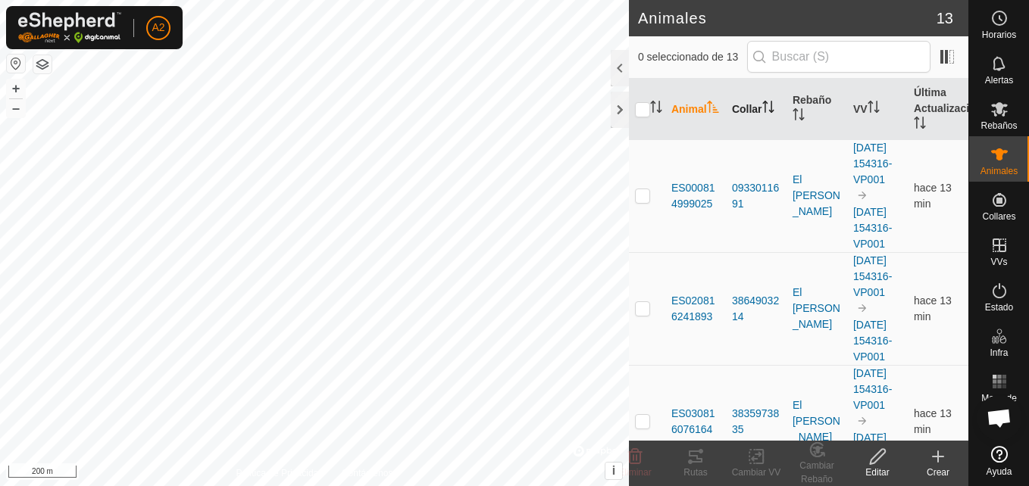
click at [741, 111] on th "Collar" at bounding box center [756, 109] width 61 height 61
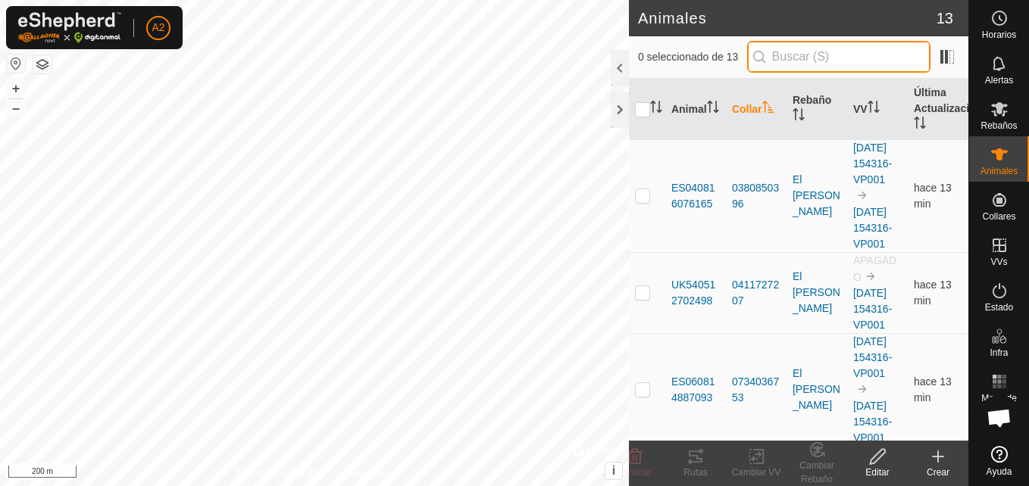
click at [805, 60] on input "text" at bounding box center [838, 57] width 183 height 32
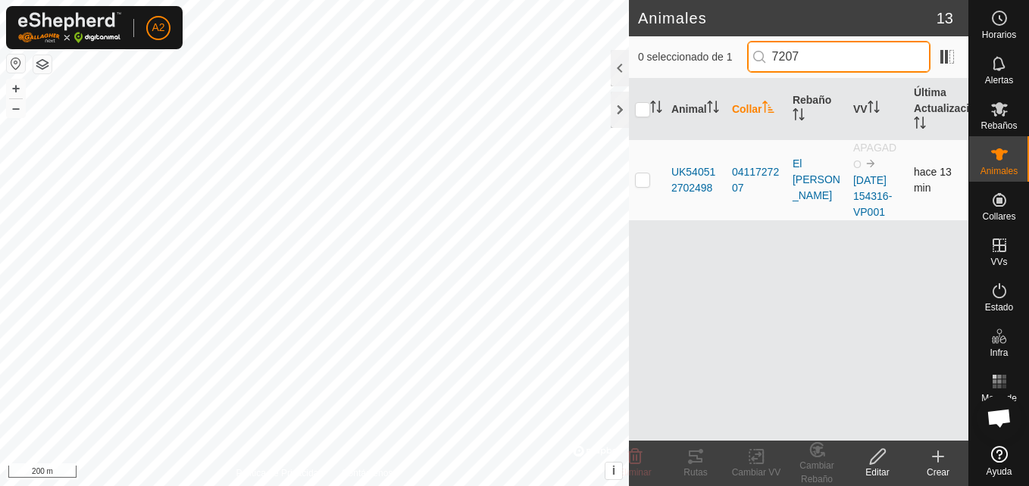
type input "7207"
click at [643, 186] on p-checkbox at bounding box center [642, 179] width 15 height 12
checkbox input "true"
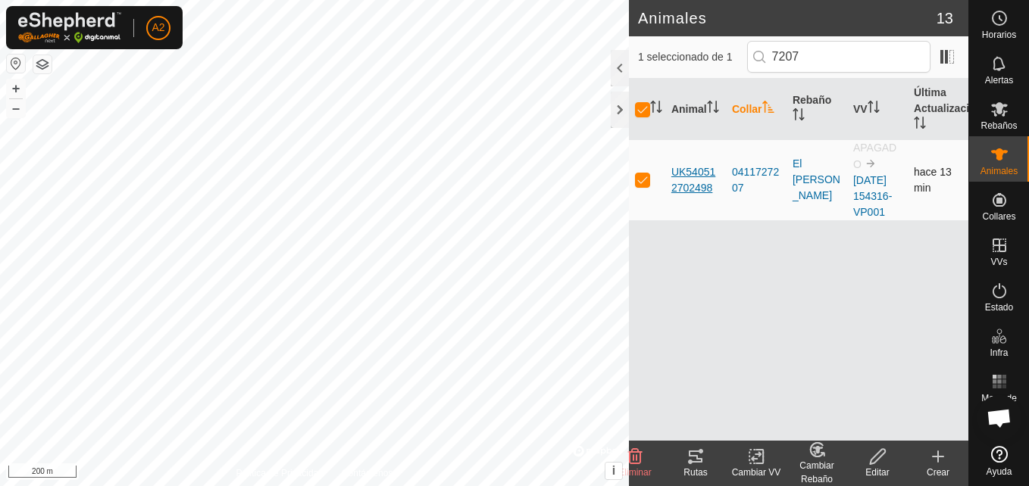
click at [697, 175] on span "UK540512702498" at bounding box center [695, 180] width 48 height 32
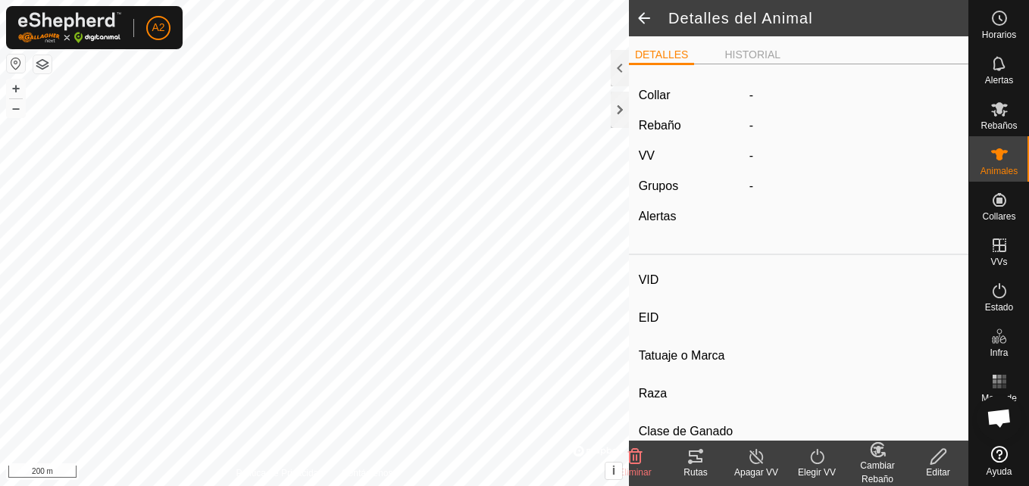
type input "UK540512702498"
type input "-"
type input "ANGUS"
type input "-"
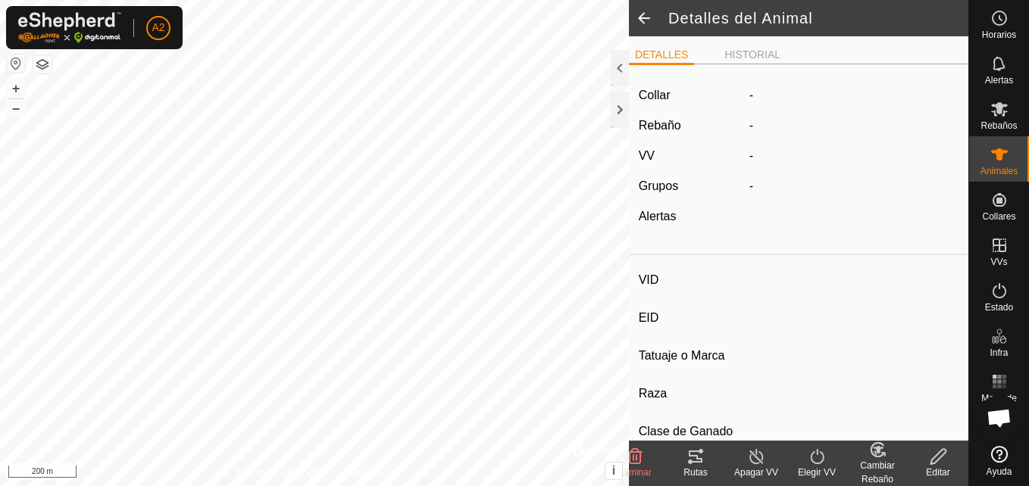
type input "04/2016"
type input "9 years 7 months"
type input "0 kg"
type input "-"
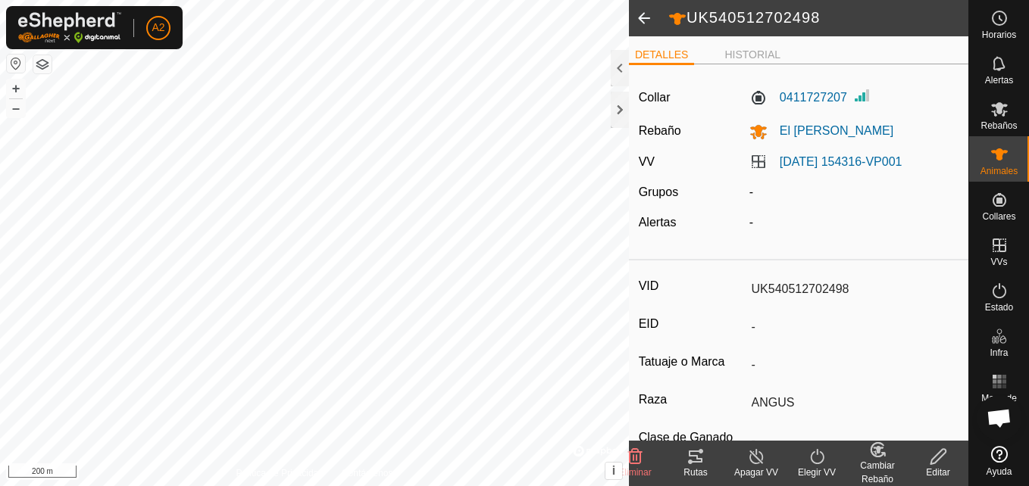
click at [847, 288] on input "UK540512702498" at bounding box center [852, 289] width 214 height 26
click at [945, 466] on div "Editar" at bounding box center [938, 473] width 61 height 14
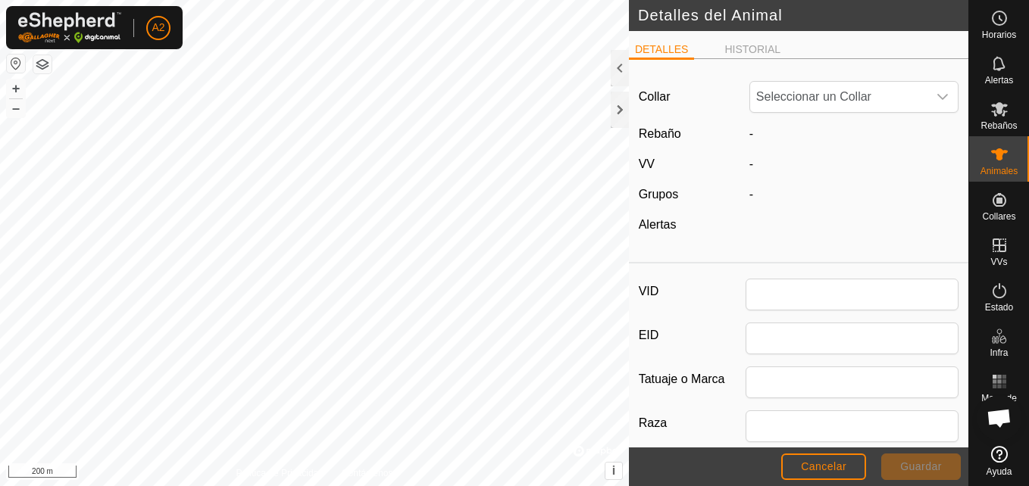
type input "UK540512702498"
type input "ANGUS"
type input "04/2016"
type input "9 years 7 months"
type input "0"
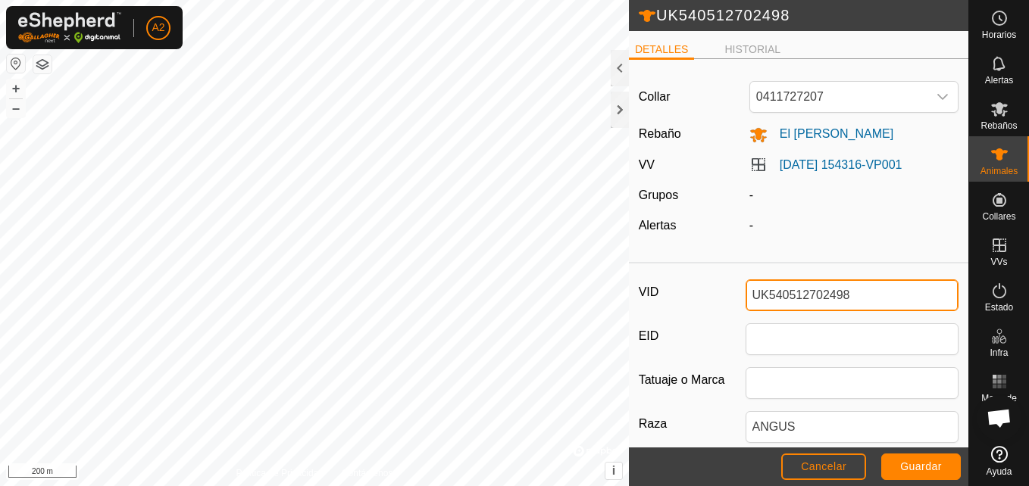
click at [857, 301] on input "UK540512702498" at bounding box center [852, 296] width 214 height 32
type input "U"
type input "e"
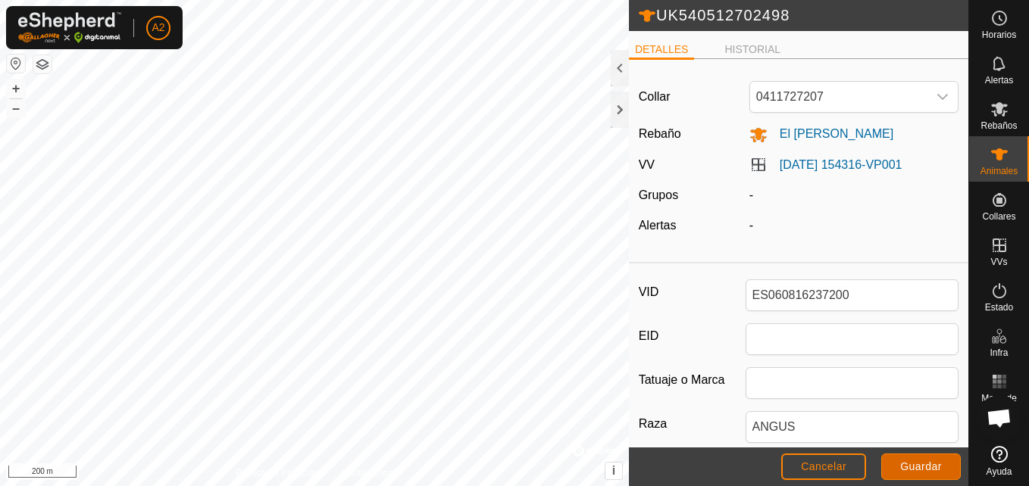
click at [922, 464] on span "Guardar" at bounding box center [921, 467] width 42 height 12
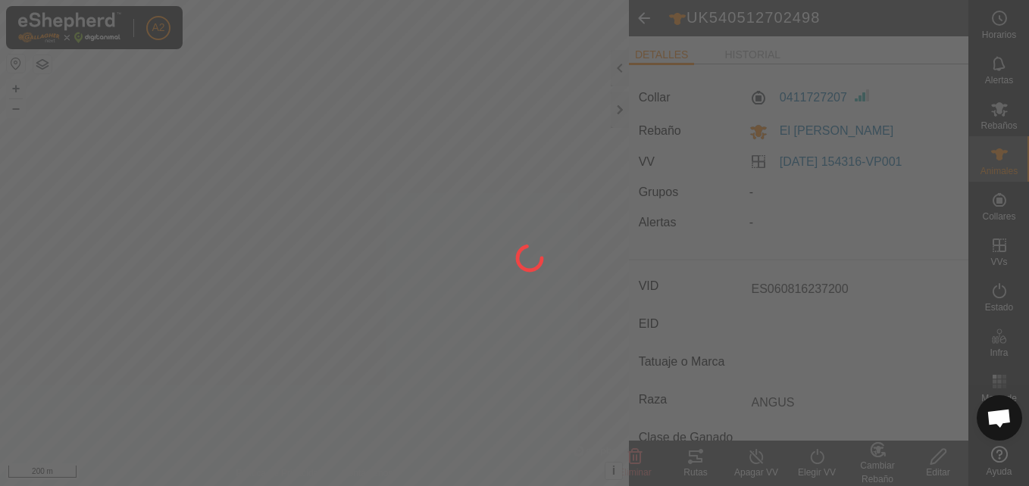
type input "UK540512702498"
type input "-"
type input "0 kg"
type input "-"
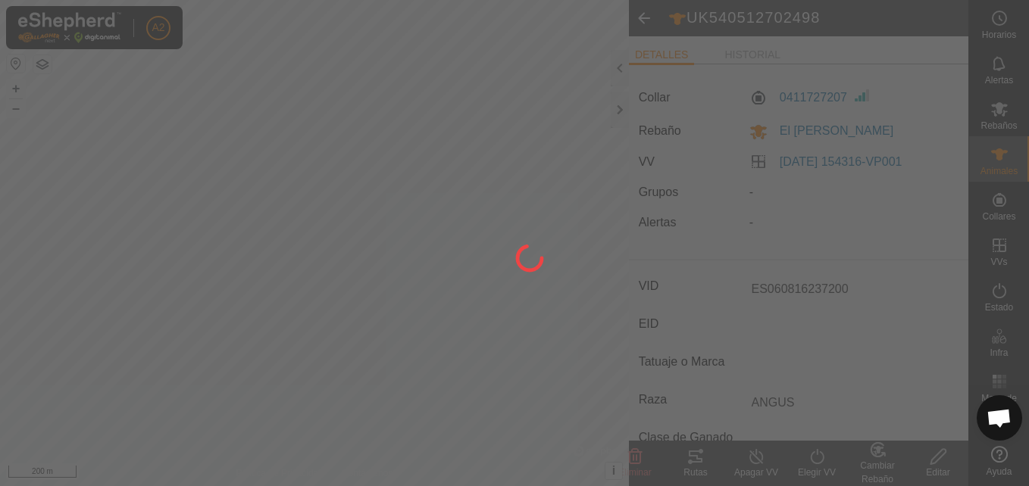
type input "-"
type input "ES060816237200"
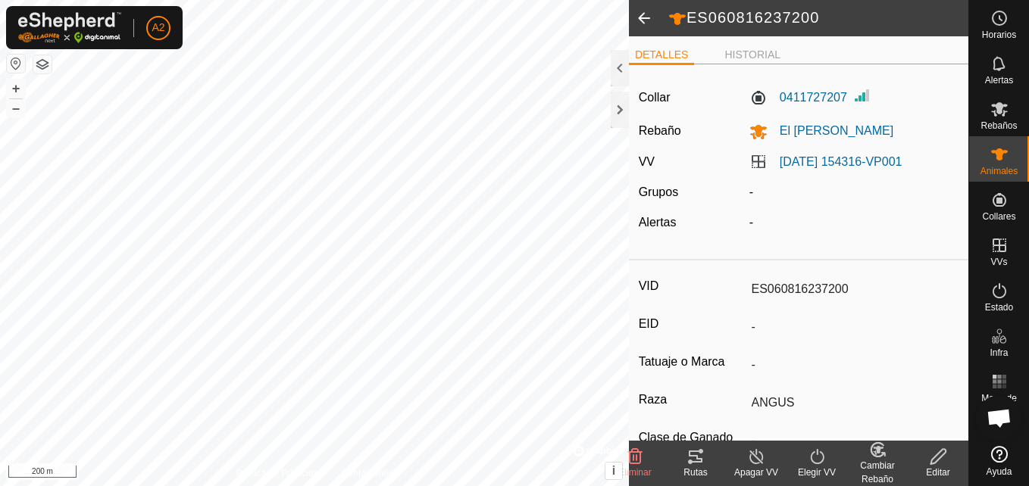
click at [645, 23] on span at bounding box center [644, 18] width 30 height 36
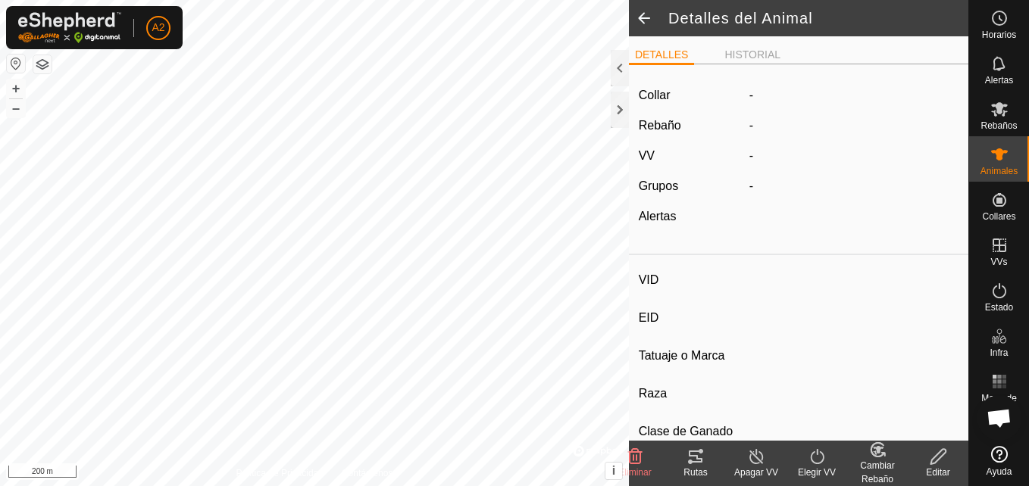
type input "ES060816237200"
type input "-"
type input "ANGUS"
type input "-"
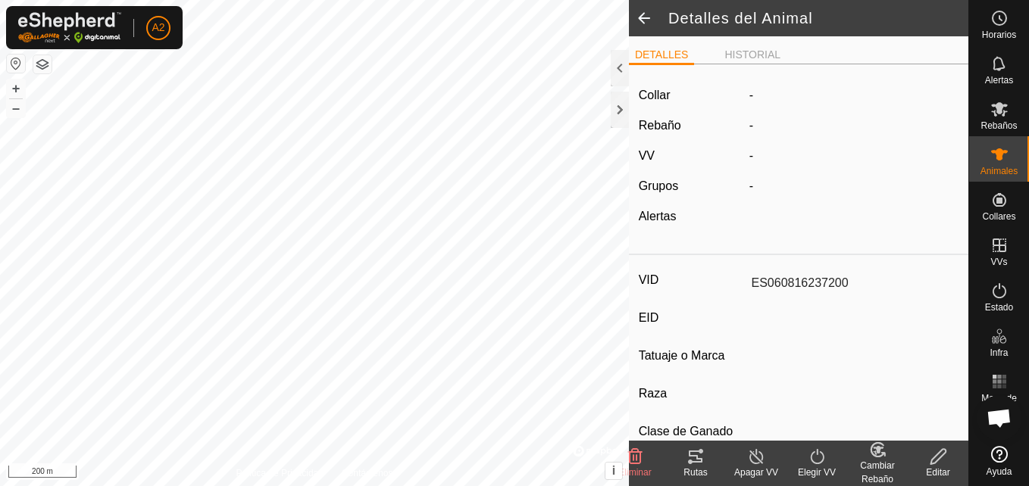
type input "04/2016"
type input "9 years 7 months"
type input "0 kg"
type input "-"
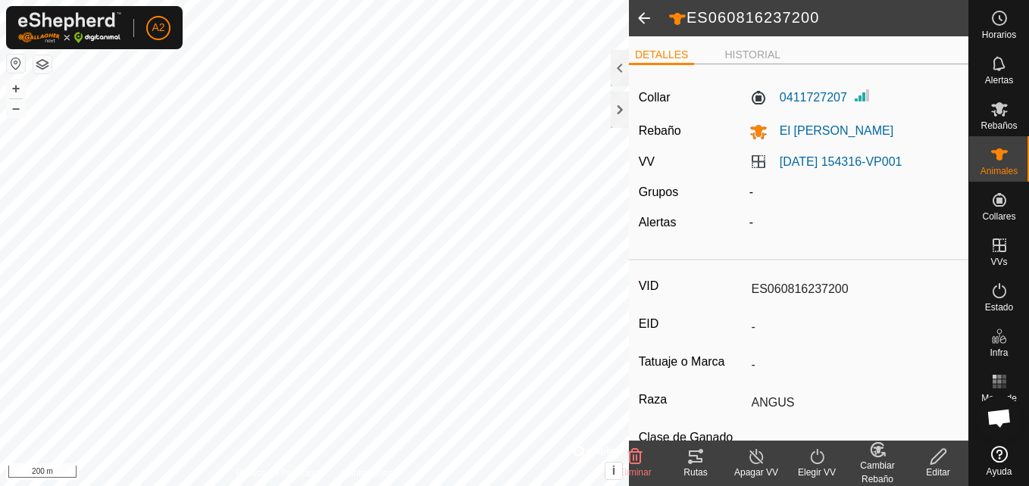
click at [647, 25] on span at bounding box center [644, 18] width 30 height 36
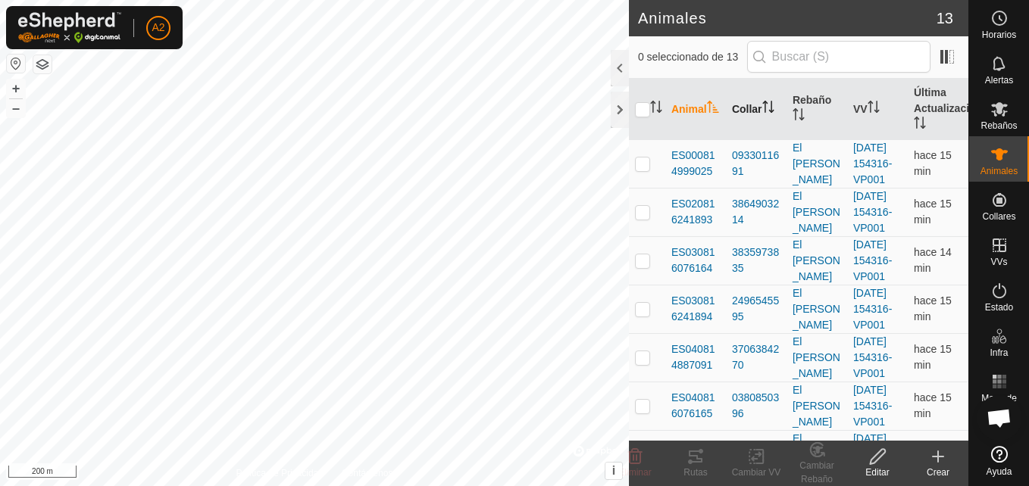
click at [748, 112] on th "Collar" at bounding box center [756, 109] width 61 height 61
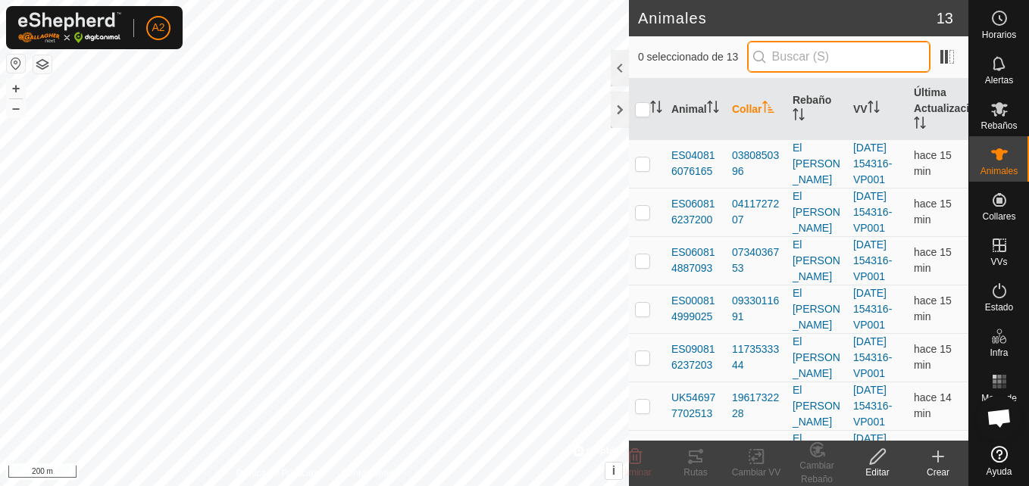
click at [814, 58] on input "text" at bounding box center [838, 57] width 183 height 32
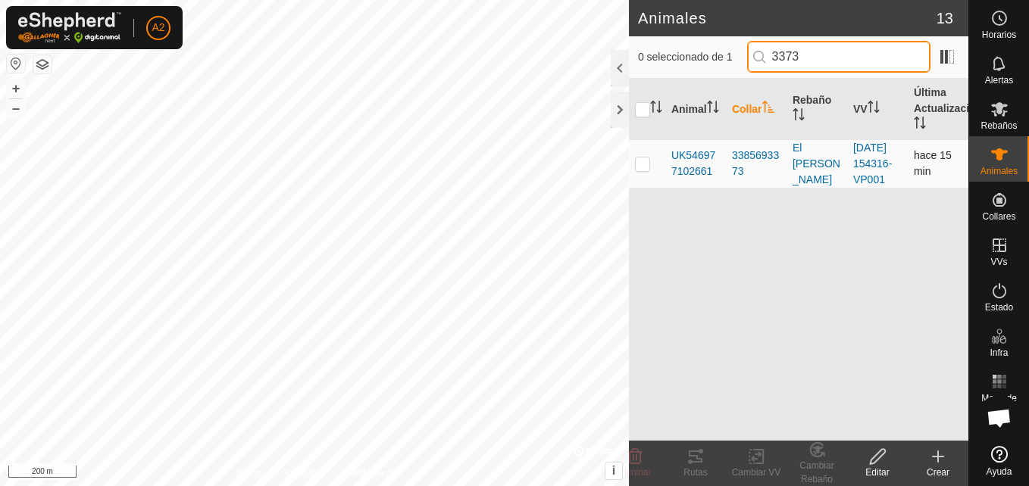
type input "3373"
click at [640, 166] on p-checkbox at bounding box center [642, 164] width 15 height 12
checkbox input "true"
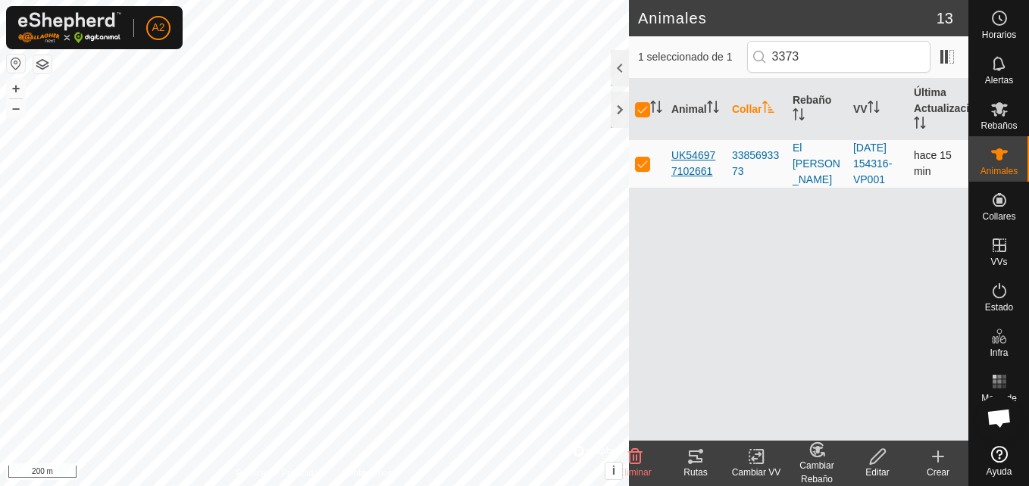
click at [699, 173] on span "UK546977102661" at bounding box center [695, 164] width 48 height 32
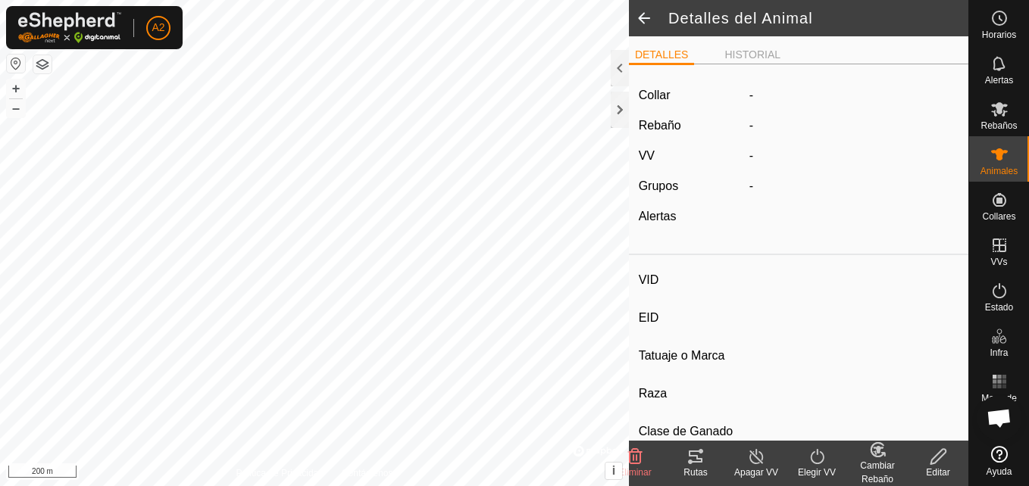
type input "UK546977102661"
type input "-"
type input "ANGUS"
type input "-"
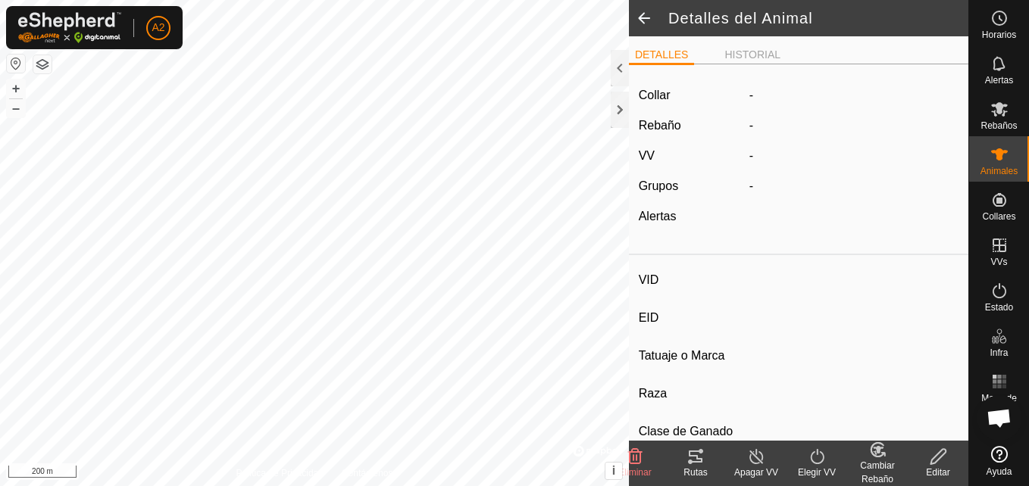
type input "03/2019"
type input "6 years 8 months"
type input "0 kg"
type input "-"
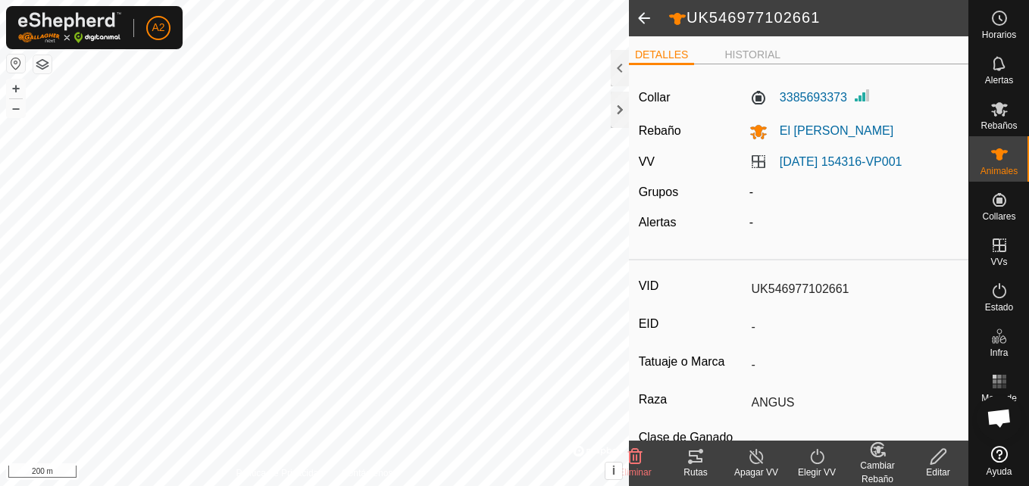
click at [941, 464] on icon at bounding box center [938, 457] width 19 height 18
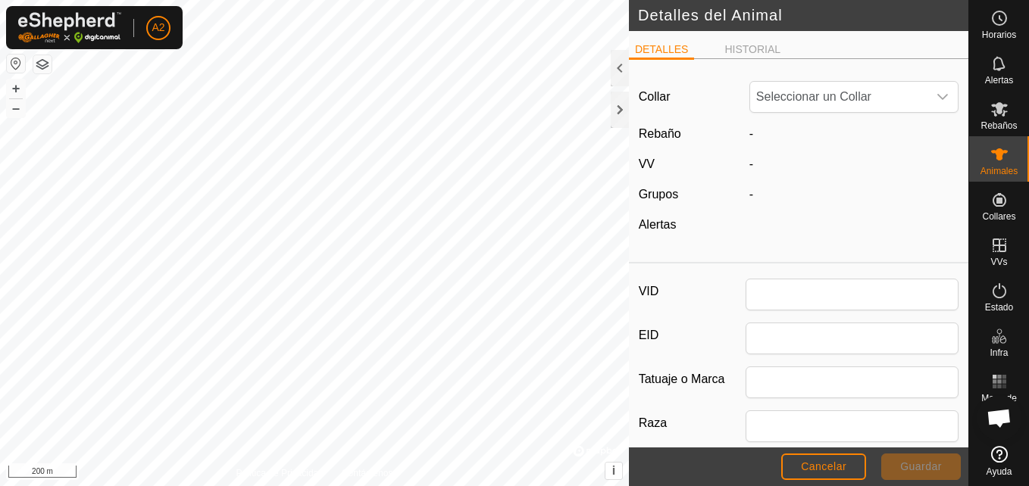
type input "UK546977102661"
type input "ANGUS"
type input "03/2019"
type input "6 years 8 months"
type input "0"
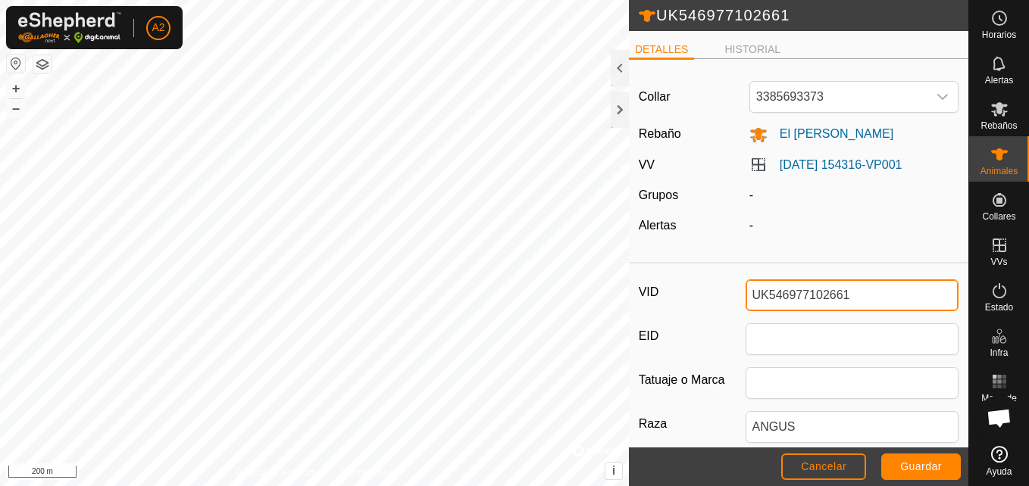
click at [843, 294] on input "UK546977102661" at bounding box center [852, 296] width 214 height 32
type input "U"
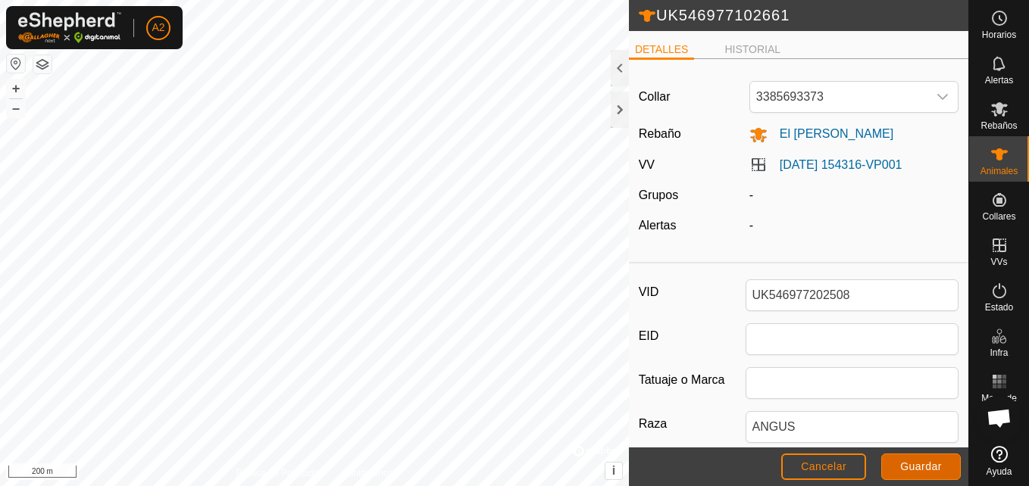
click at [917, 464] on span "Guardar" at bounding box center [921, 467] width 42 height 12
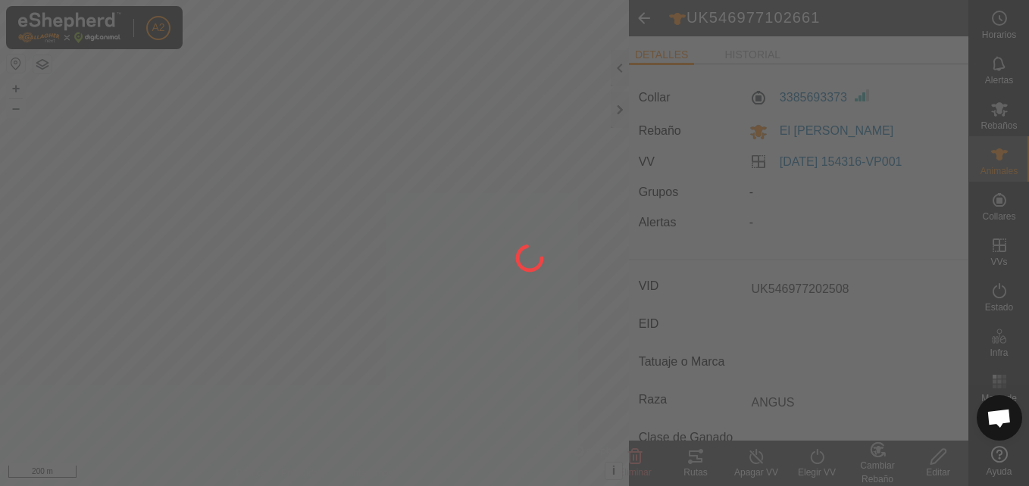
type input "UK546977102661"
type input "-"
type input "0 kg"
type input "-"
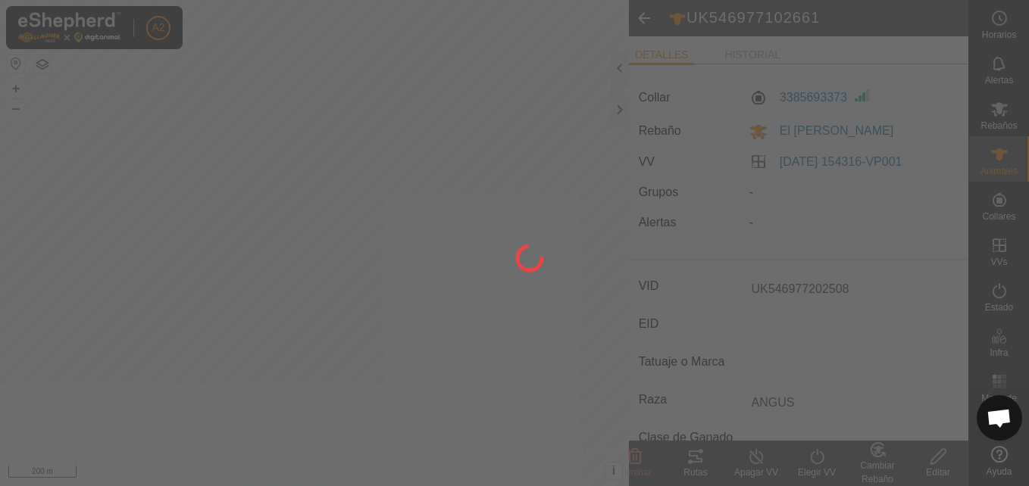
type input "-"
type input "UK546977202508"
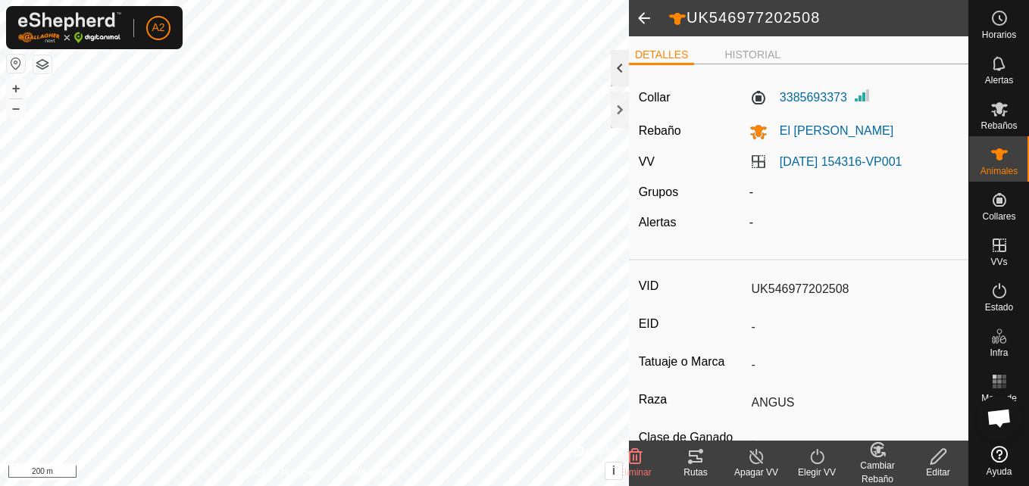
click at [616, 73] on div at bounding box center [620, 68] width 18 height 36
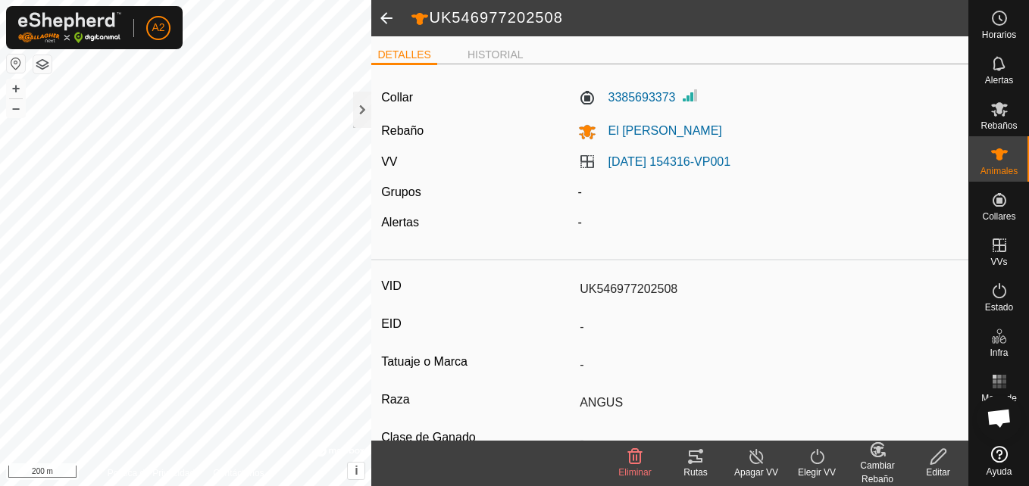
click at [392, 22] on span at bounding box center [386, 18] width 30 height 36
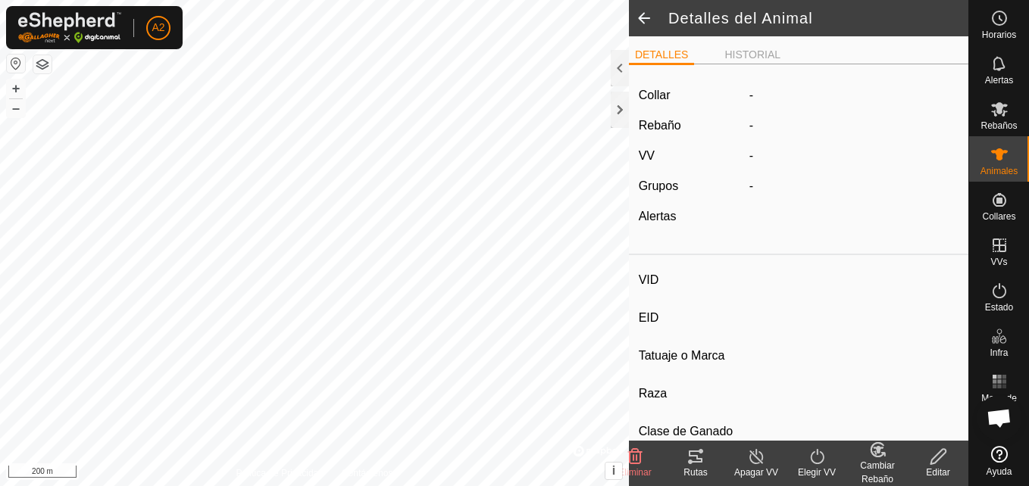
type input "UK546977202508"
type input "-"
type input "ANGUS"
type input "-"
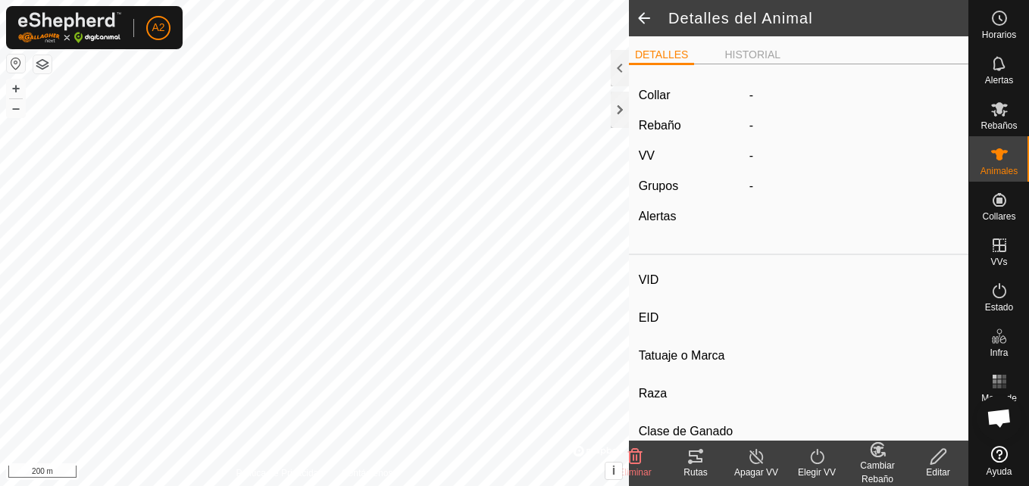
type input "03/2019"
type input "6 years 8 months"
type input "0 kg"
type input "-"
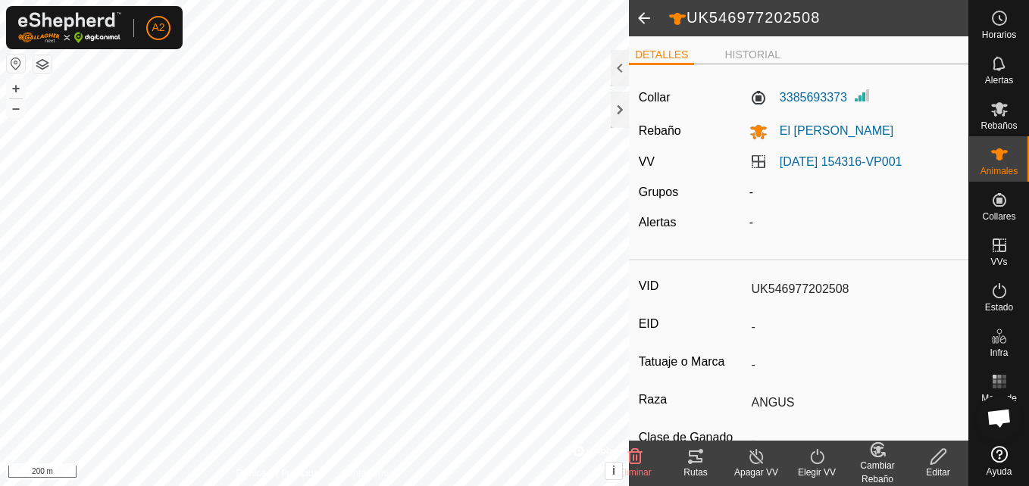
click at [651, 14] on span at bounding box center [644, 18] width 30 height 36
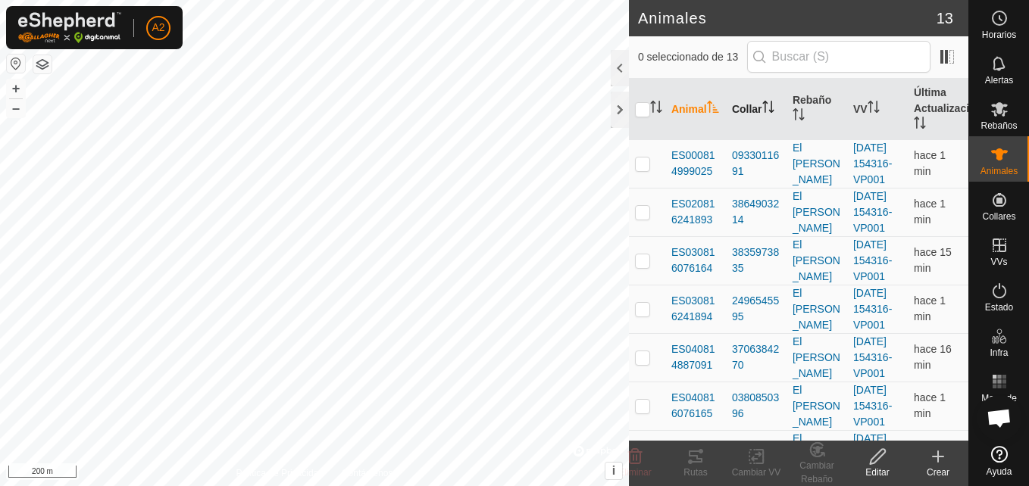
click at [753, 102] on th "Collar" at bounding box center [756, 109] width 61 height 61
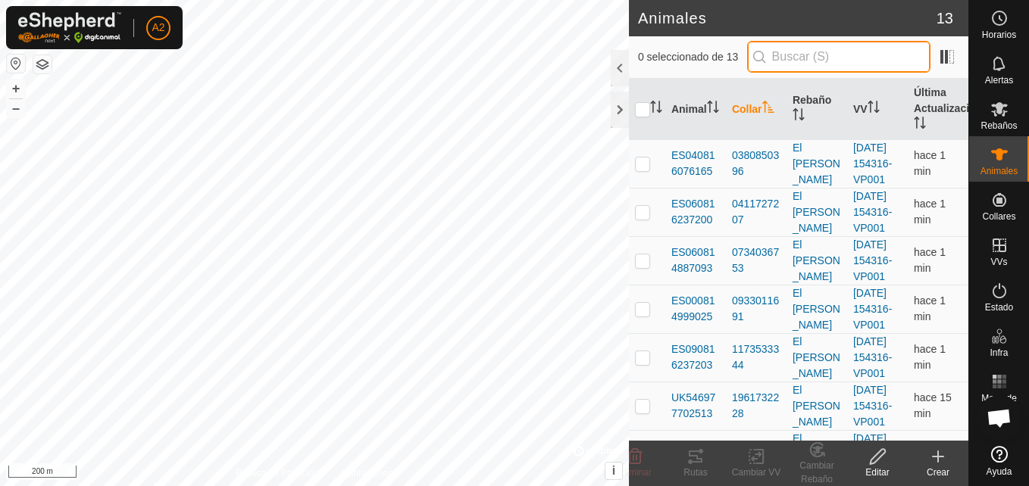
click at [820, 57] on input "text" at bounding box center [838, 57] width 183 height 32
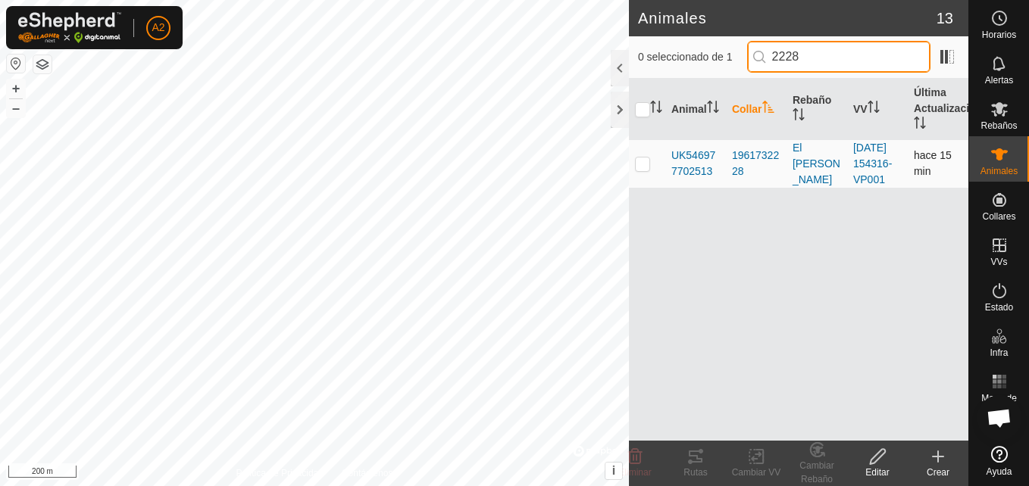
type input "2228"
click at [642, 170] on p-checkbox at bounding box center [642, 164] width 15 height 12
checkbox input "true"
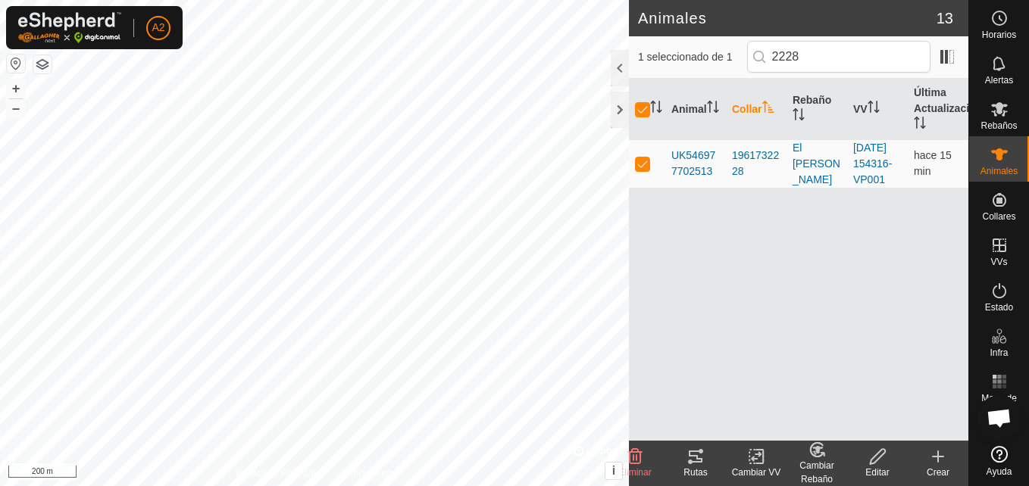
click at [864, 456] on edit-svg-icon at bounding box center [877, 457] width 61 height 18
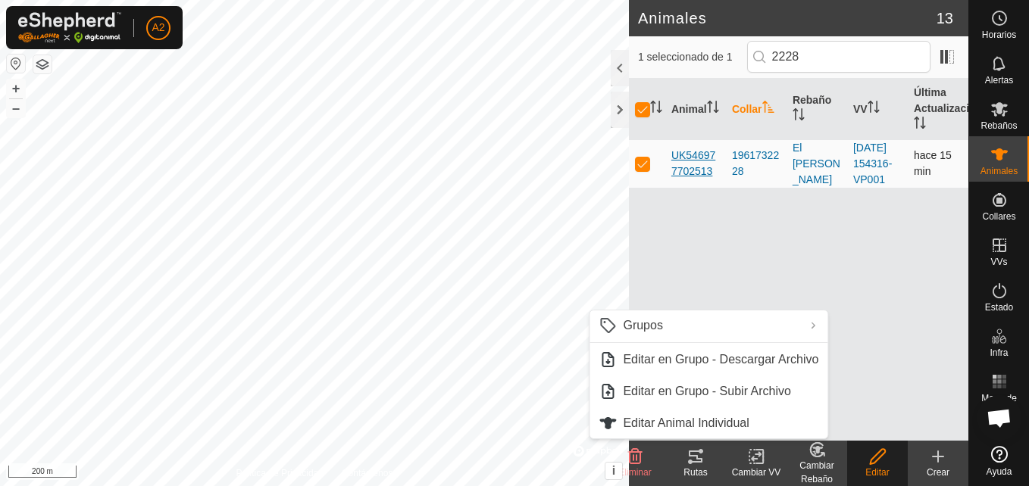
click at [697, 172] on span "UK546977702513" at bounding box center [695, 164] width 48 height 32
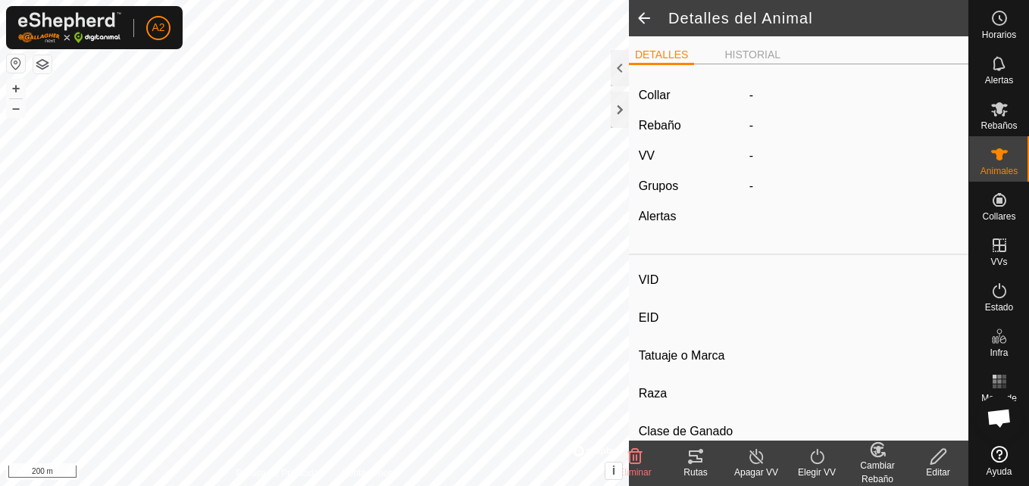
type input "UK546977702513"
type input "-"
type input "ANGUS"
type input "-"
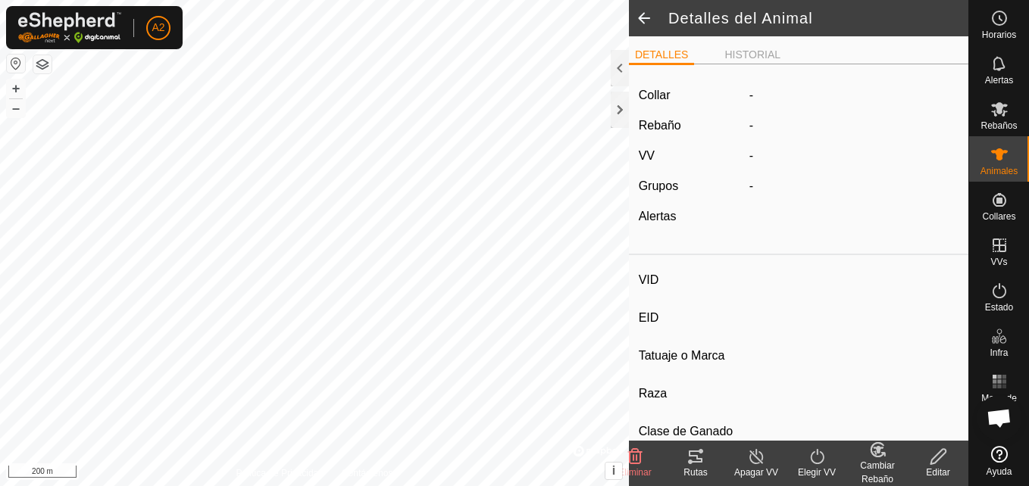
type input "02/2019"
type input "6 years 9 months"
type input "0 kg"
type input "-"
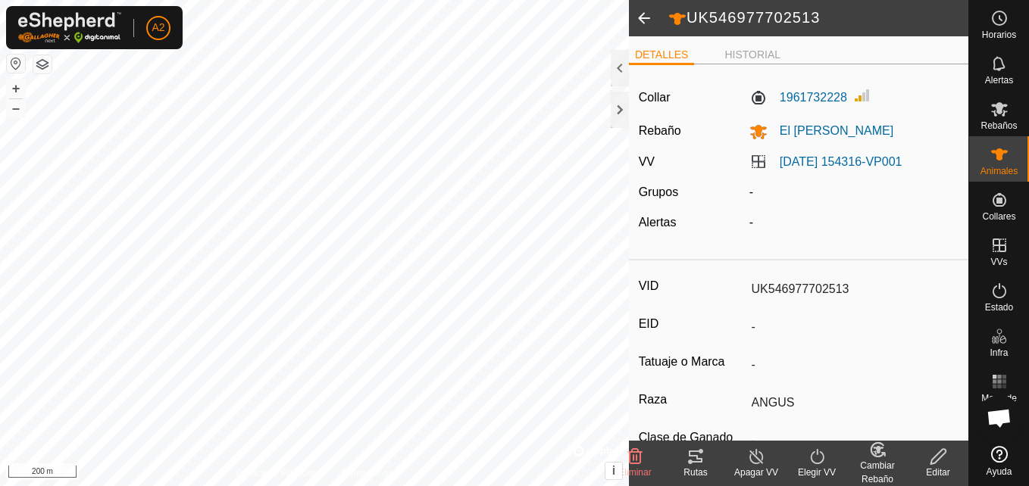
click at [939, 461] on icon at bounding box center [938, 457] width 19 height 18
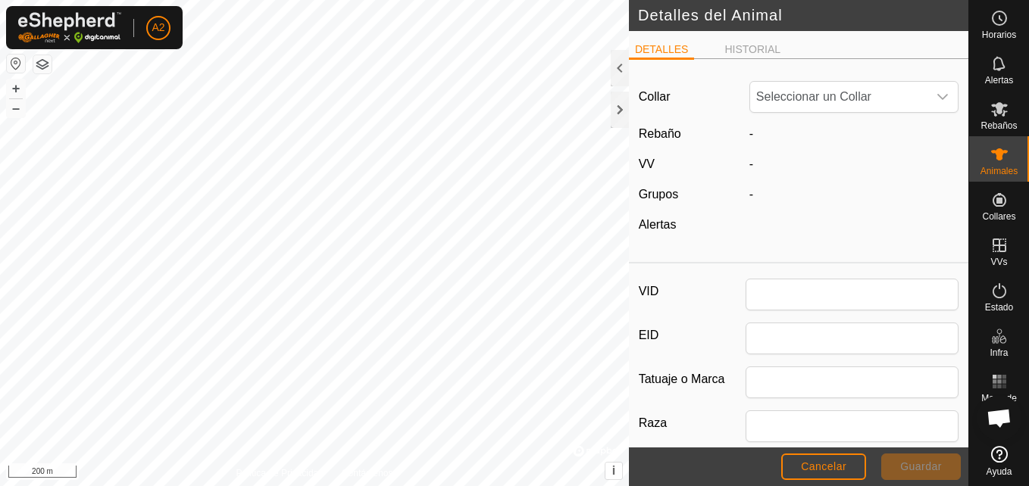
type input "UK546977702513"
type input "ANGUS"
type input "02/2019"
type input "6 years 9 months"
type input "0"
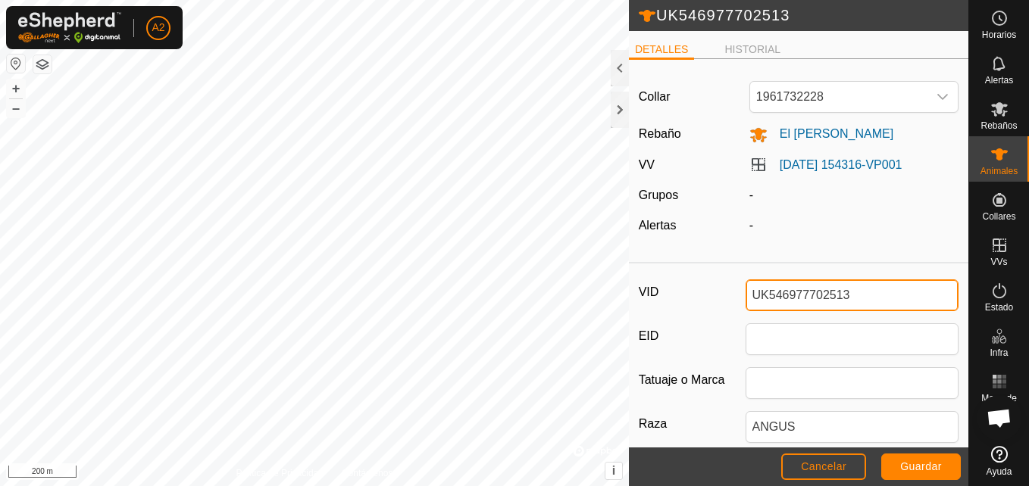
click at [877, 298] on input "UK546977702513" at bounding box center [852, 296] width 214 height 32
type input "U"
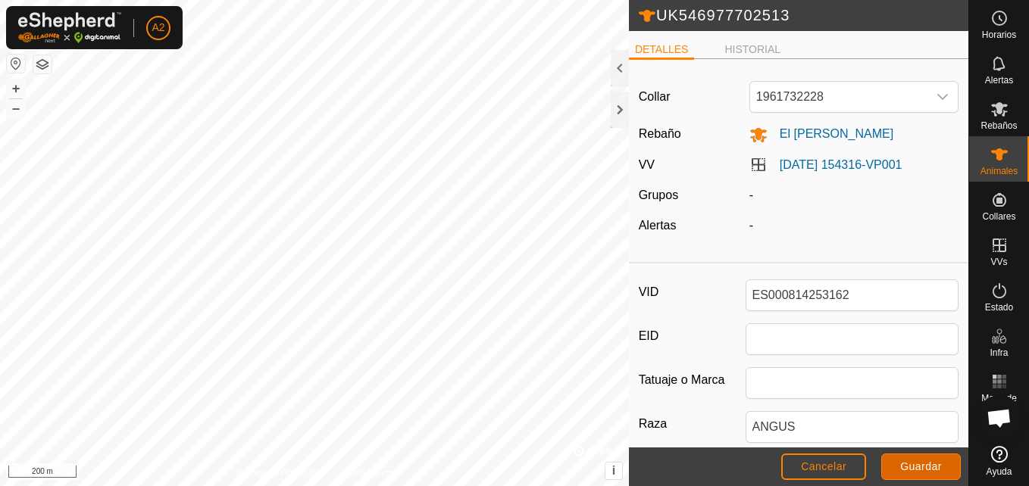
click at [914, 466] on span "Guardar" at bounding box center [921, 467] width 42 height 12
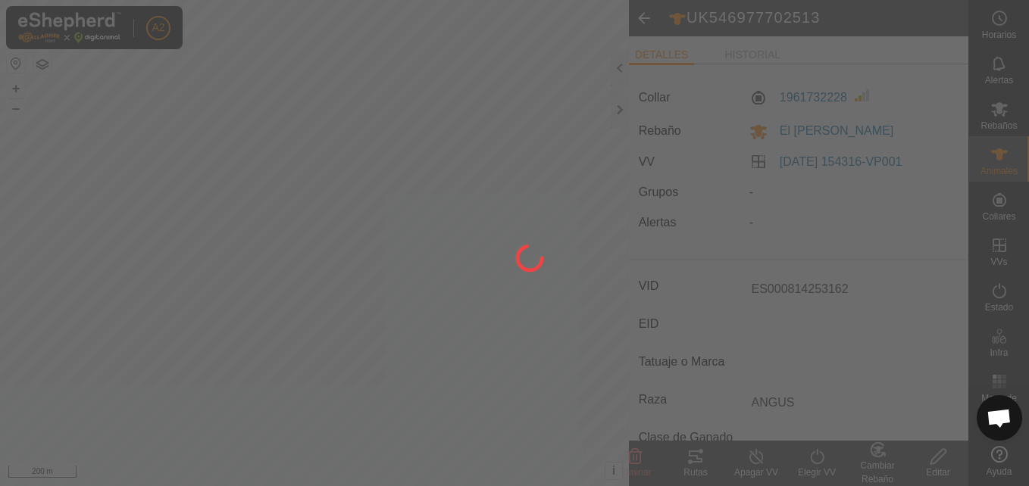
type input "UK546977702513"
type input "-"
type input "0 kg"
type input "-"
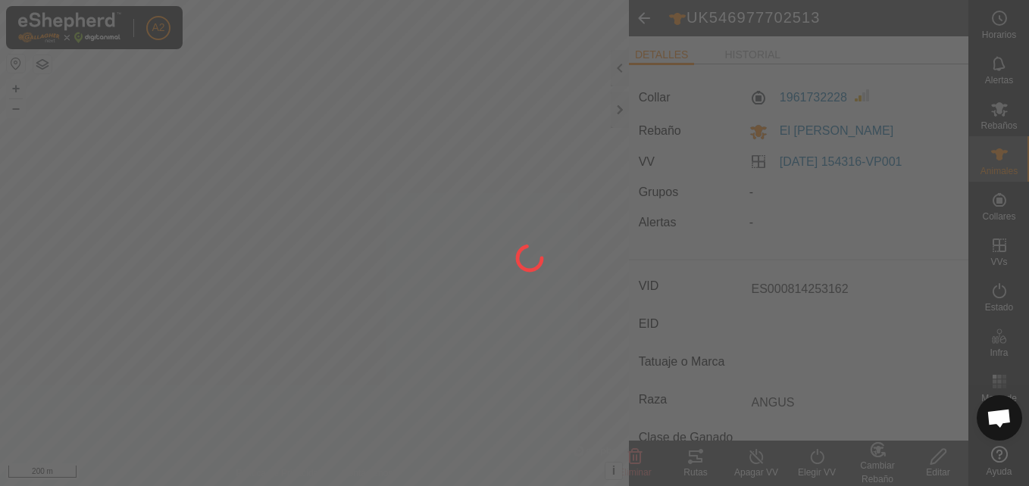
type input "-"
type input "ES000814253162"
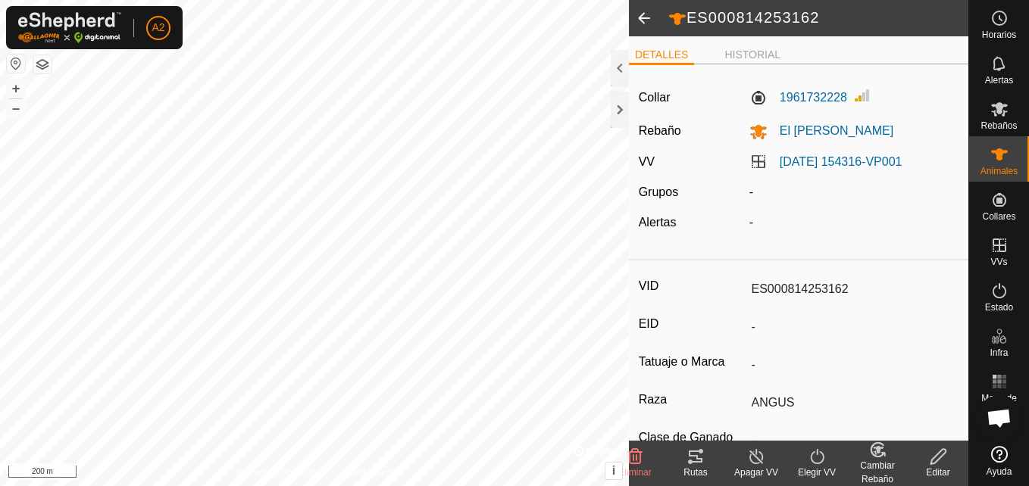
click at [647, 12] on span at bounding box center [644, 18] width 30 height 36
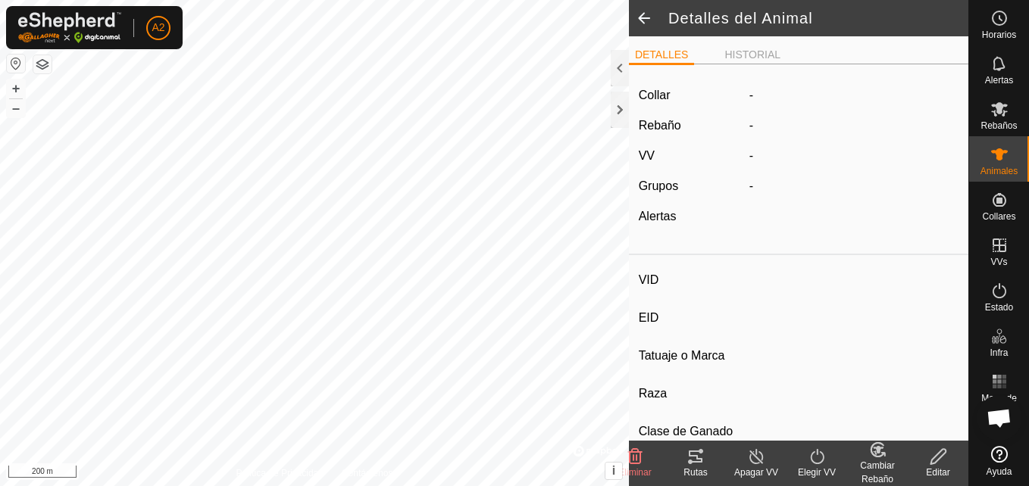
type input "ES000814253162"
type input "-"
type input "ANGUS"
type input "-"
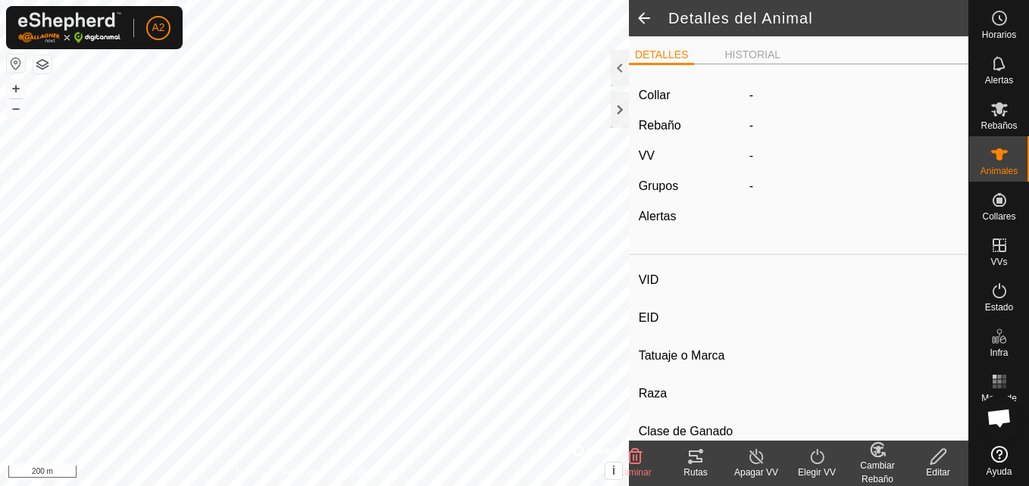
type input "02/2019"
type input "6 years 9 months"
type input "0 kg"
type input "-"
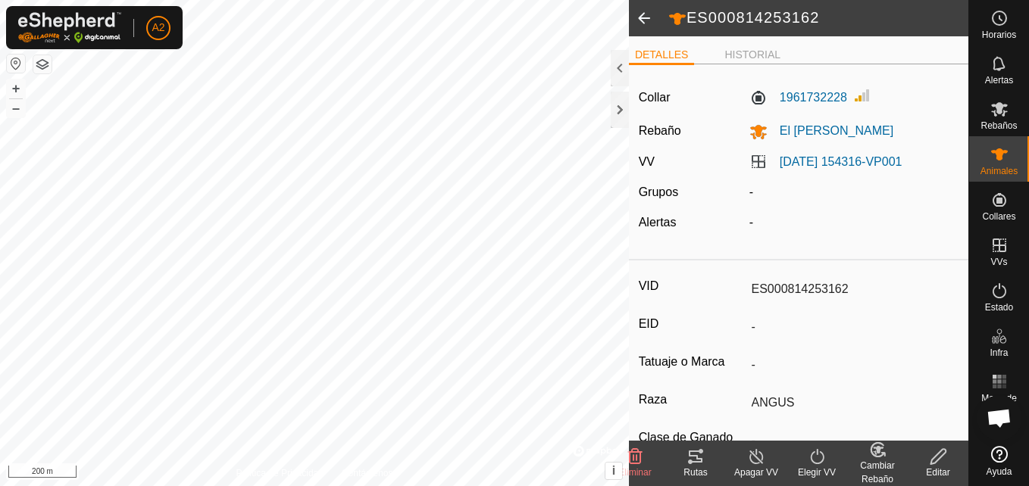
click at [647, 12] on span at bounding box center [644, 18] width 30 height 36
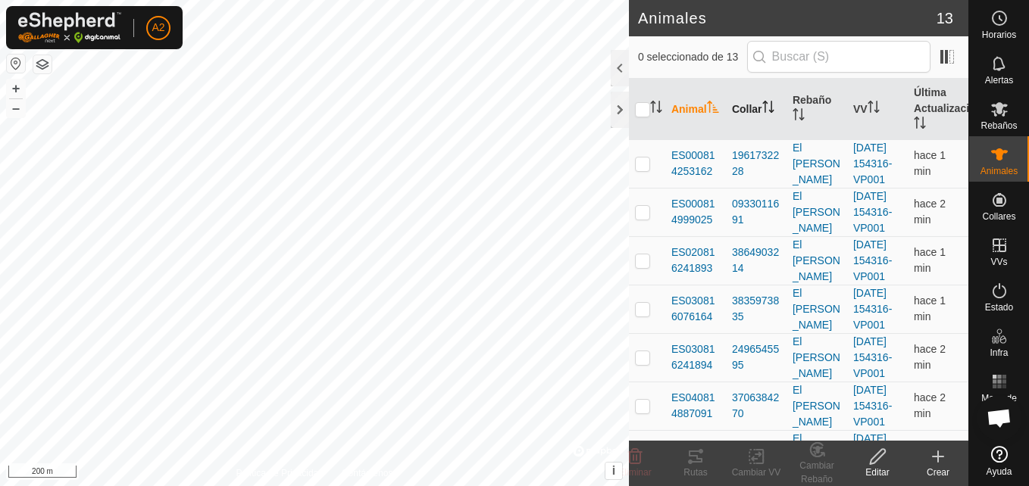
click at [745, 113] on th "Collar" at bounding box center [756, 109] width 61 height 61
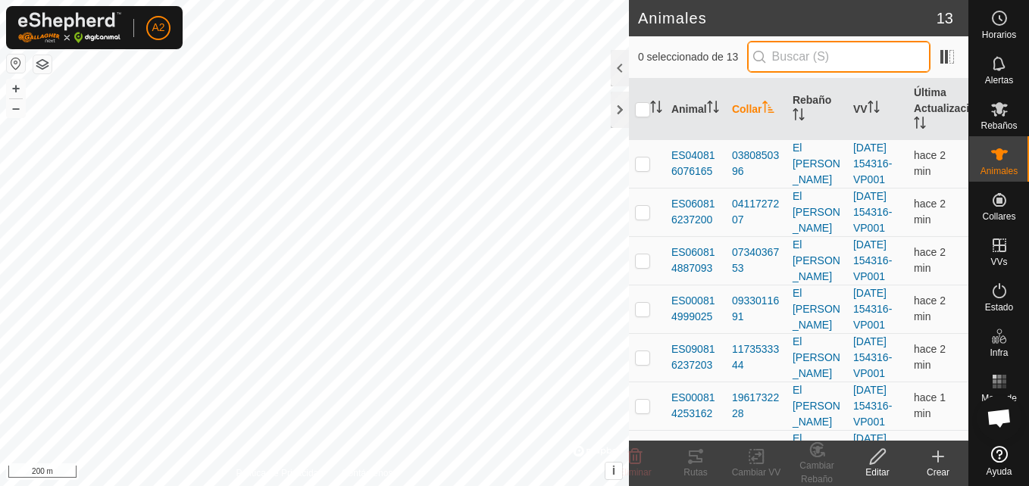
click at [849, 60] on input "text" at bounding box center [838, 57] width 183 height 32
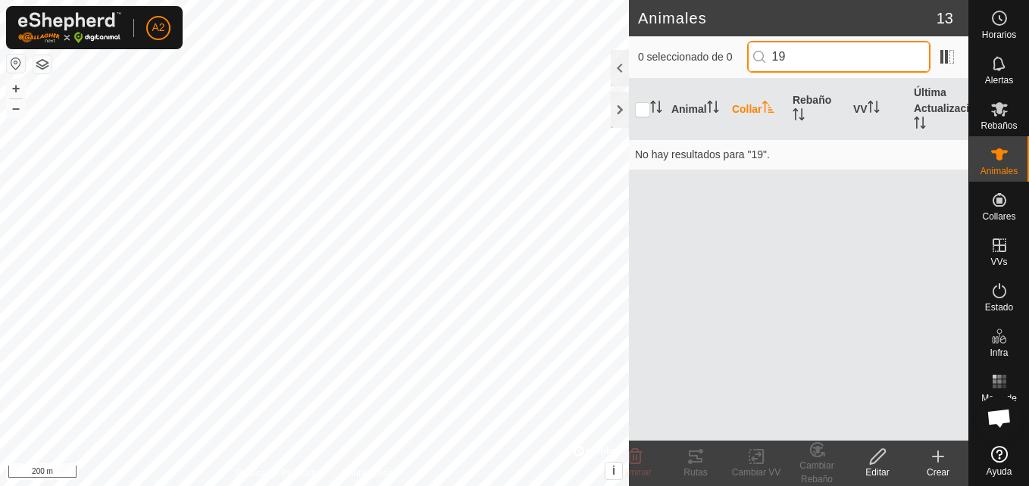
type input "1"
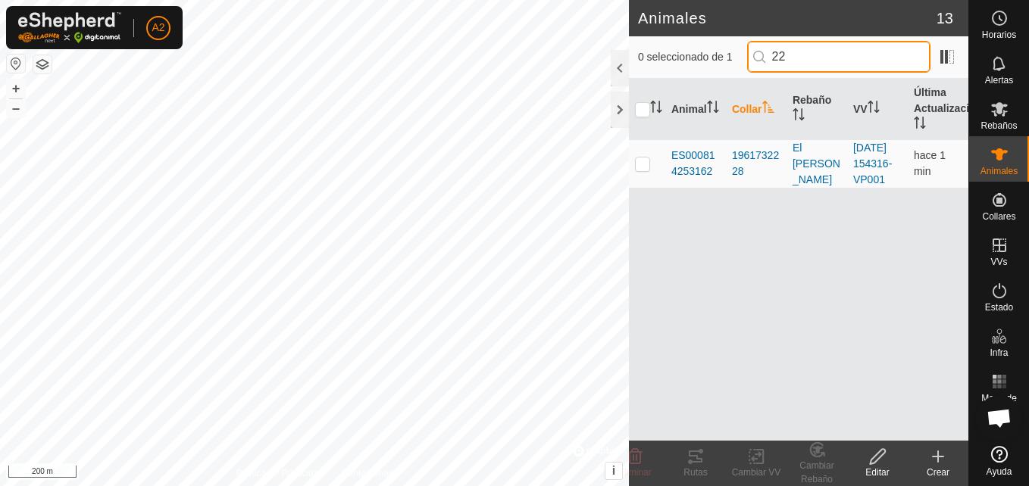
type input "2"
type input "4794"
click at [642, 168] on p-checkbox at bounding box center [642, 164] width 15 height 12
checkbox input "true"
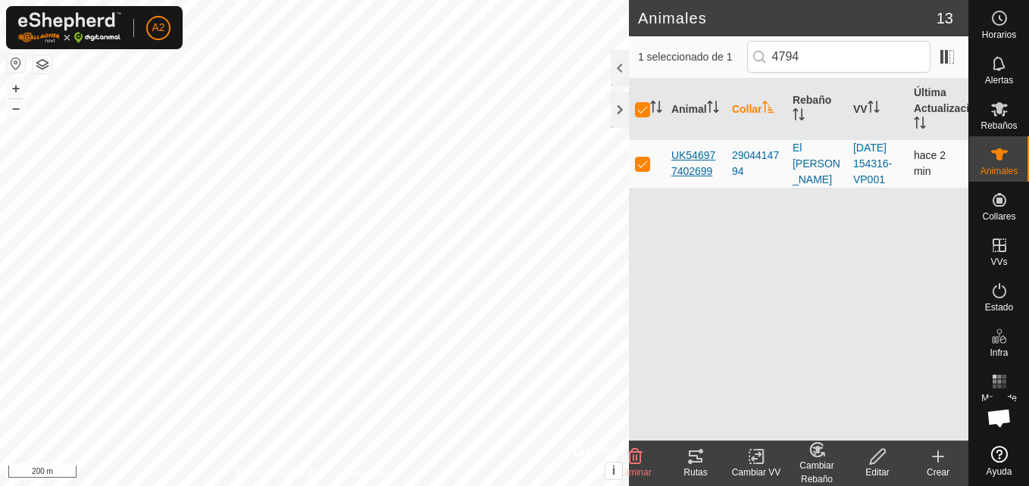
click at [687, 170] on span "UK546977402699" at bounding box center [695, 164] width 48 height 32
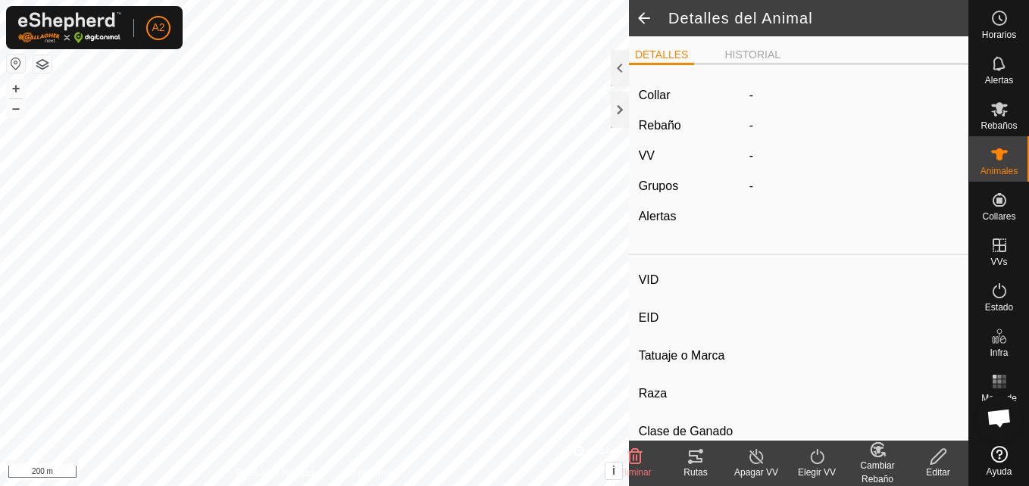
type input "UK546977402699"
type input "-"
type input "ANGUS"
type input "-"
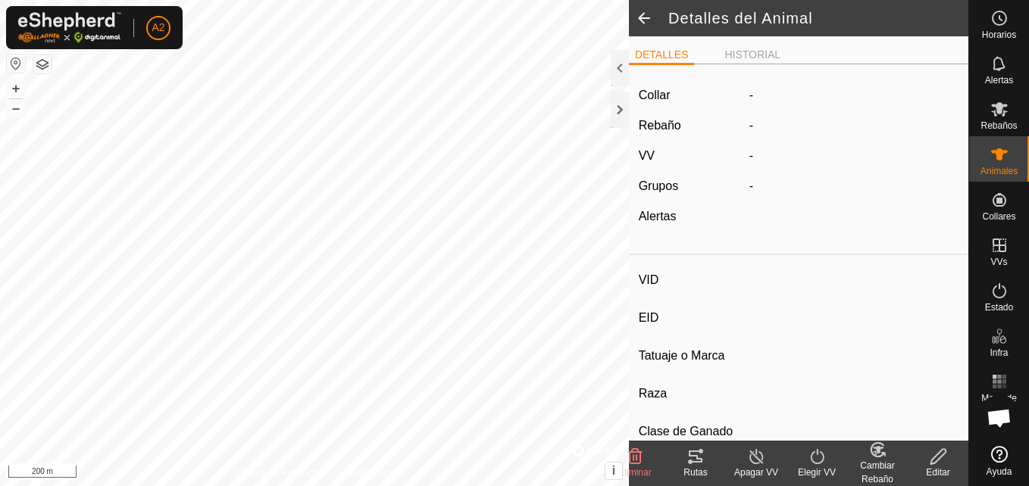
type input "04/2019"
type input "6 years 7 months"
type input "0 kg"
type input "-"
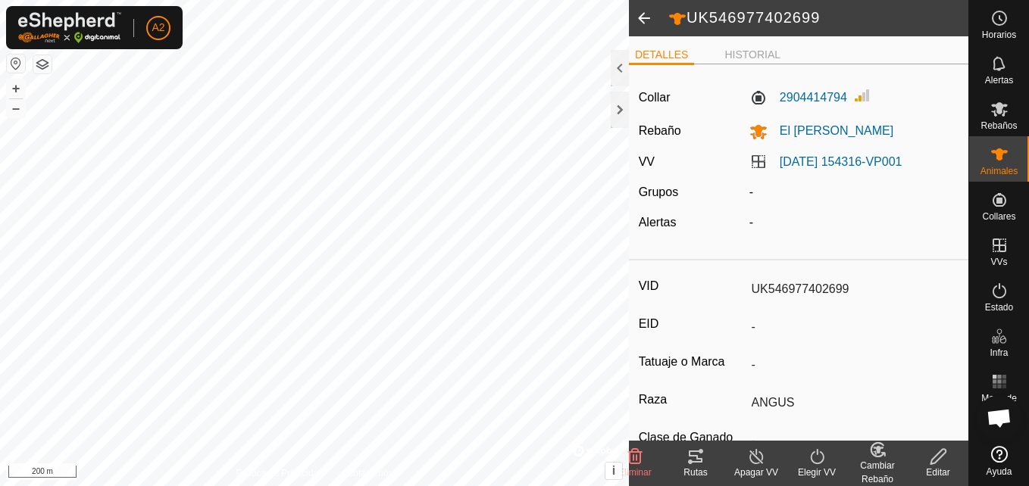
click at [946, 467] on div "Editar" at bounding box center [938, 473] width 61 height 14
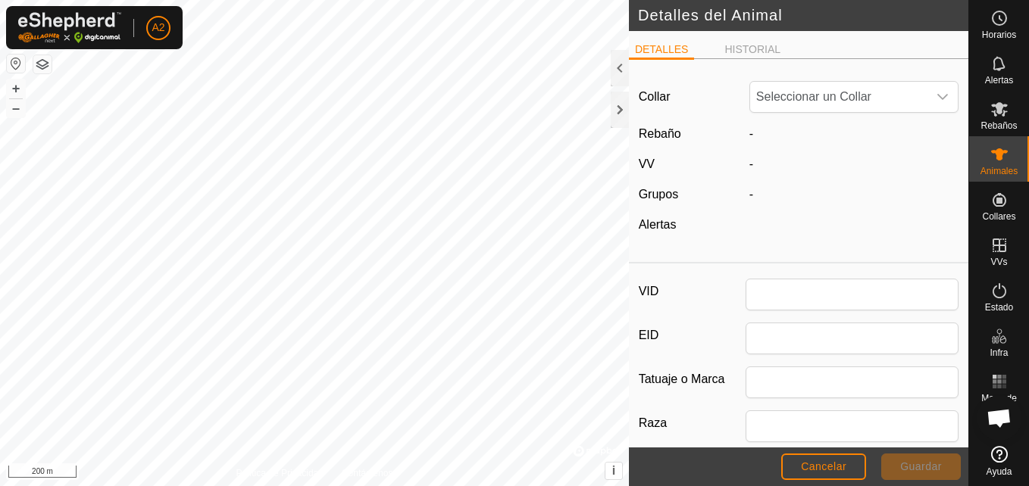
type input "UK546977402699"
type input "ANGUS"
type input "04/2019"
type input "6 years 7 months"
type input "0"
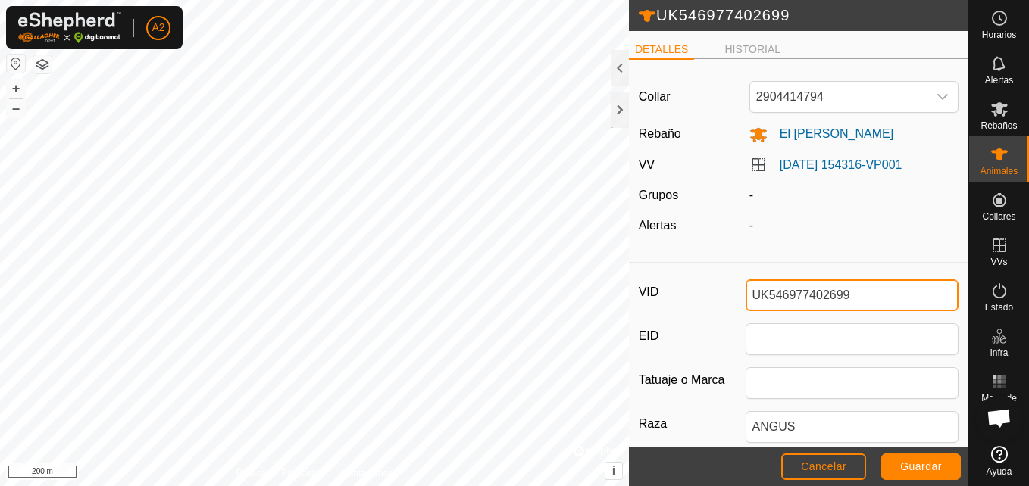
click at [864, 303] on input "UK546977402699" at bounding box center [852, 296] width 214 height 32
type input "U"
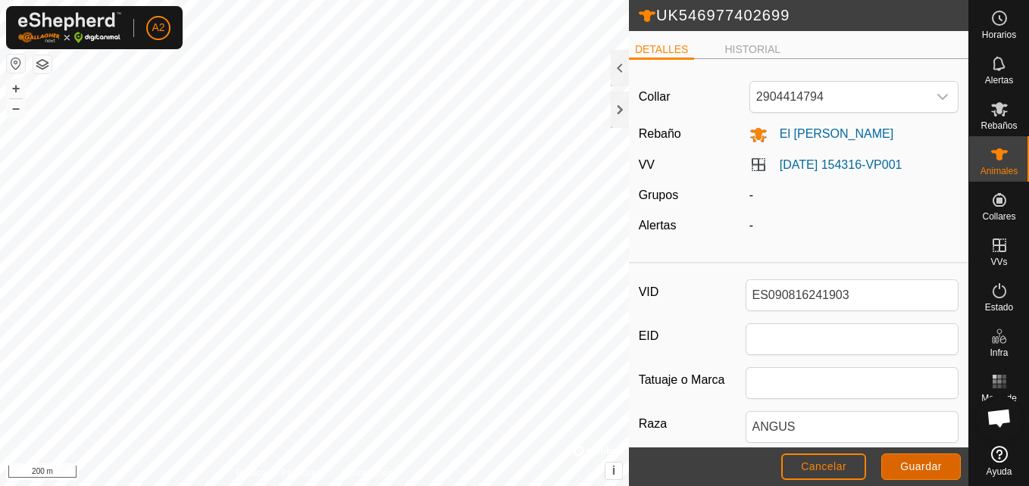
click at [919, 463] on span "Guardar" at bounding box center [921, 467] width 42 height 12
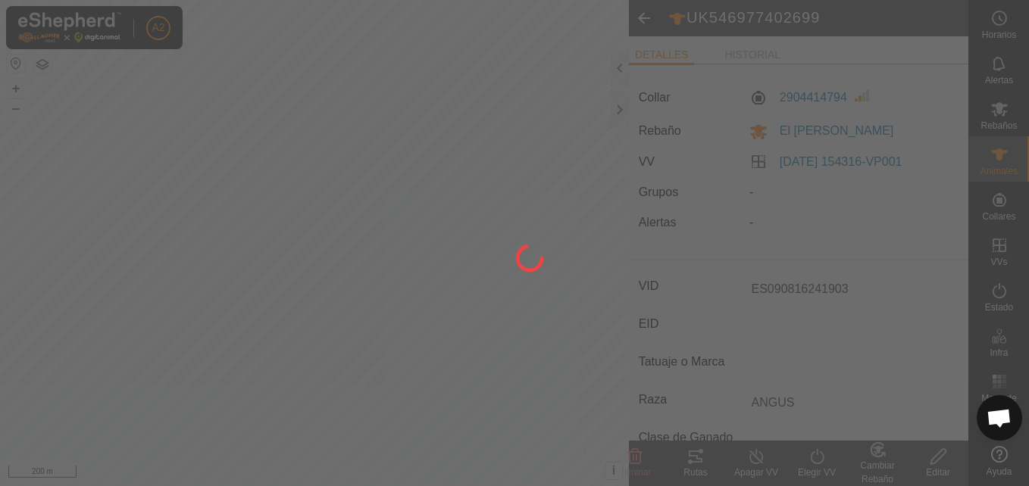
type input "UK546977402699"
type input "-"
type input "0 kg"
type input "-"
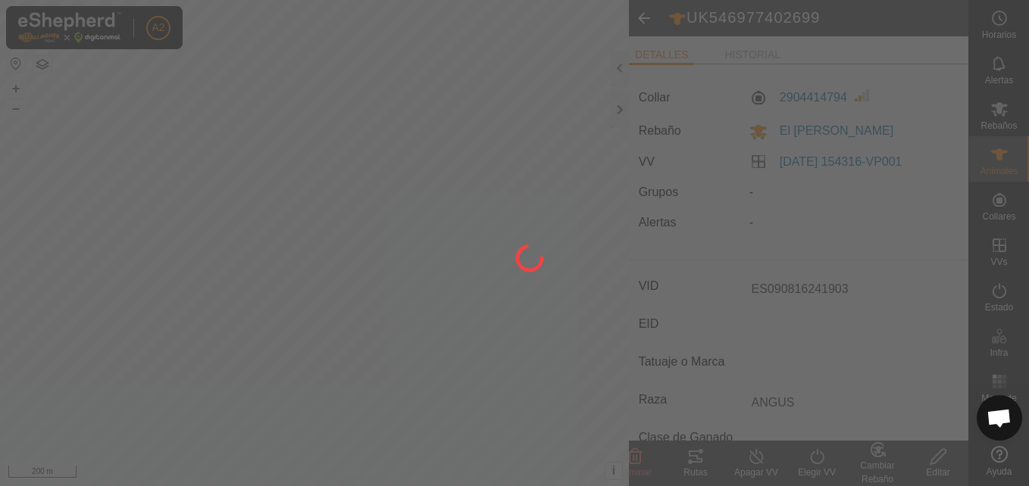
type input "-"
type input "ES090816241903"
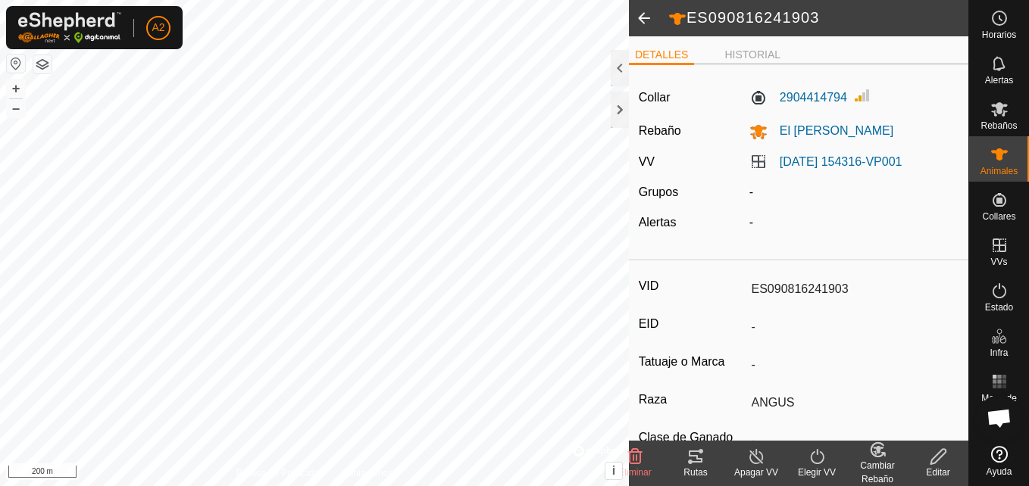
click at [642, 23] on span at bounding box center [644, 18] width 30 height 36
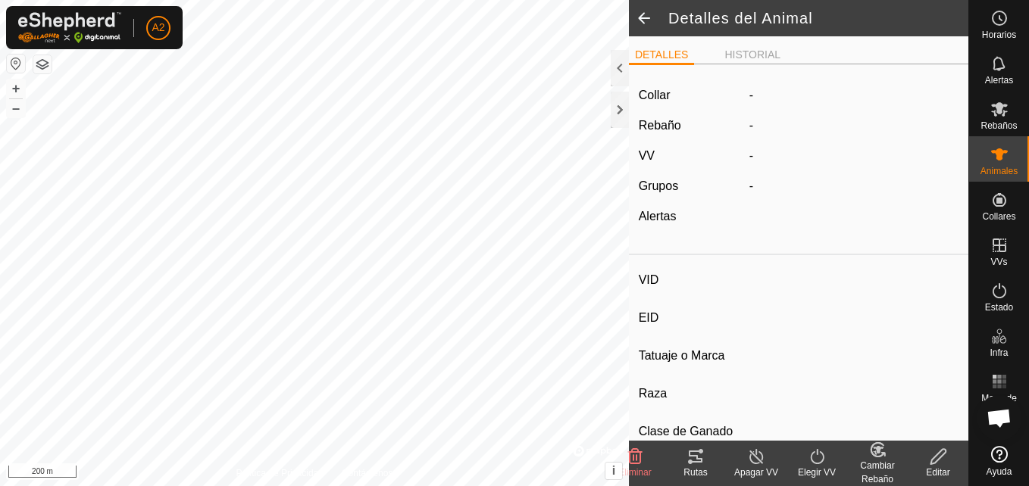
type input "ES090816241903"
type input "-"
type input "ANGUS"
type input "-"
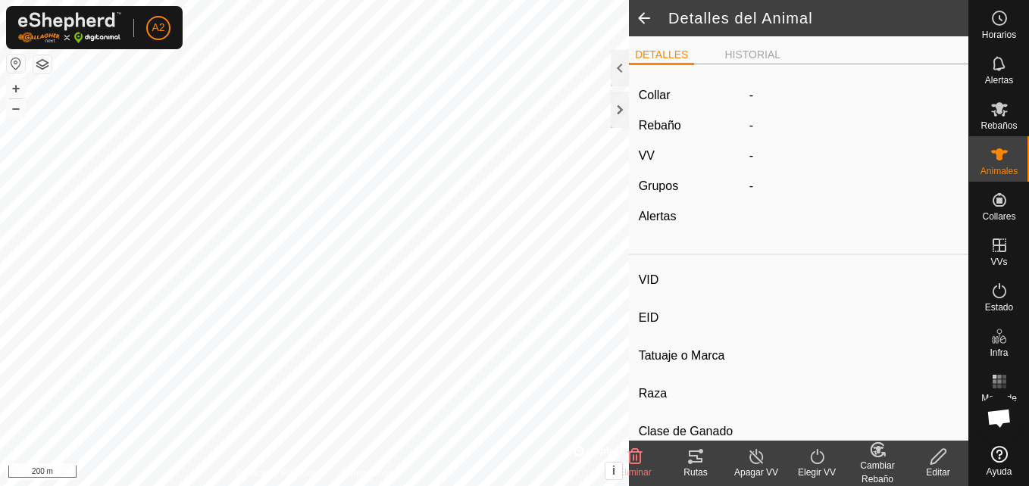
type input "04/2019"
type input "6 years 7 months"
type input "0 kg"
type input "-"
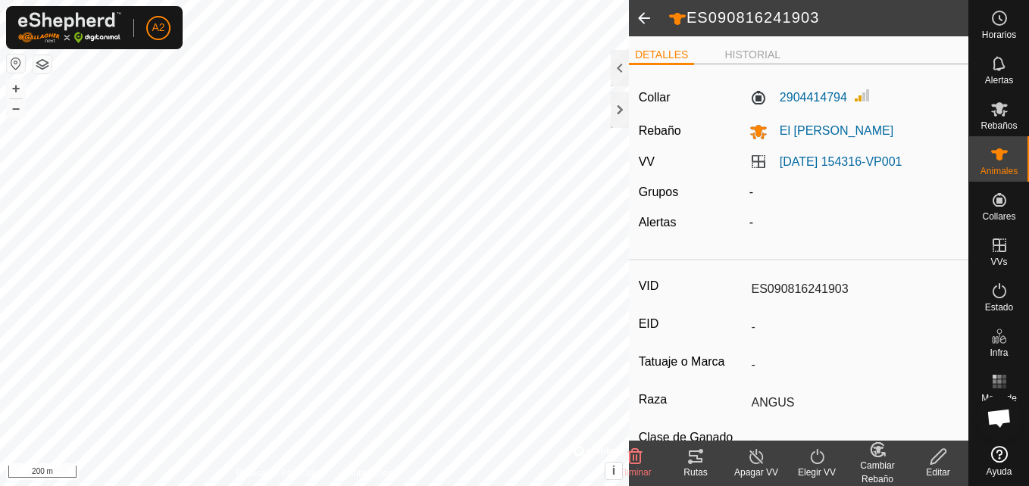
click at [642, 23] on span at bounding box center [644, 18] width 30 height 36
